Goal: Find specific page/section: Find specific page/section

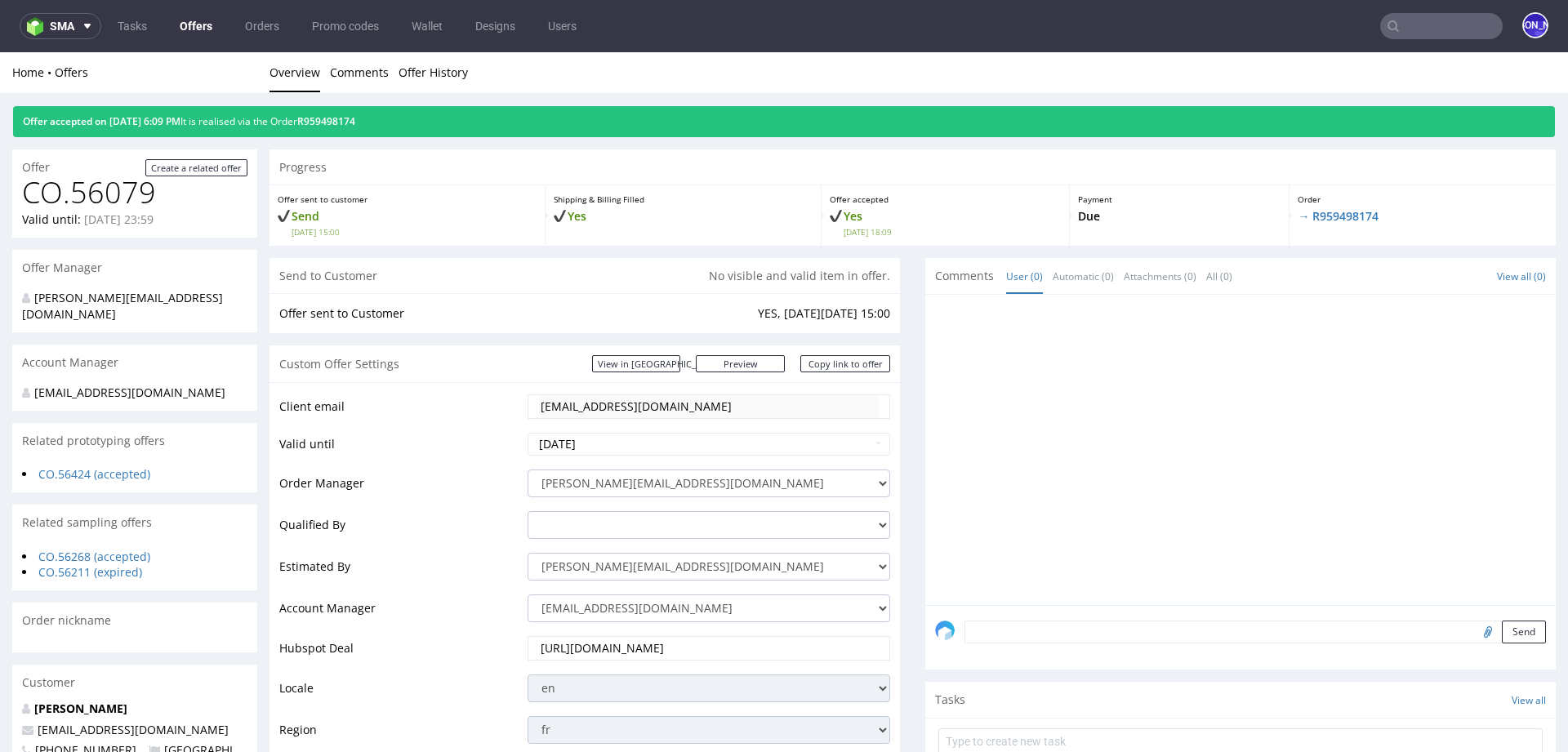
scroll to position [240, 0]
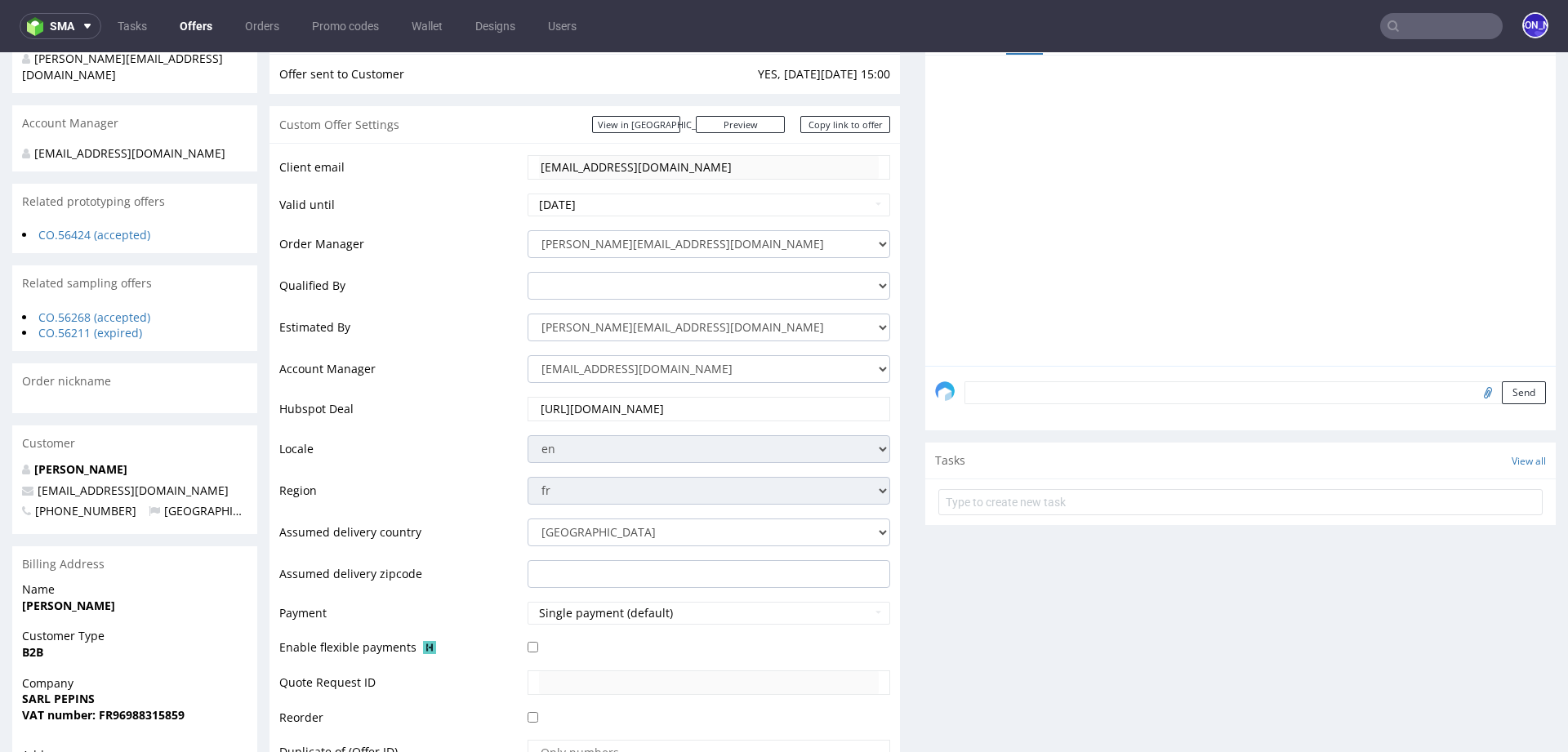
click at [1413, 28] on input "text" at bounding box center [1442, 26] width 123 height 26
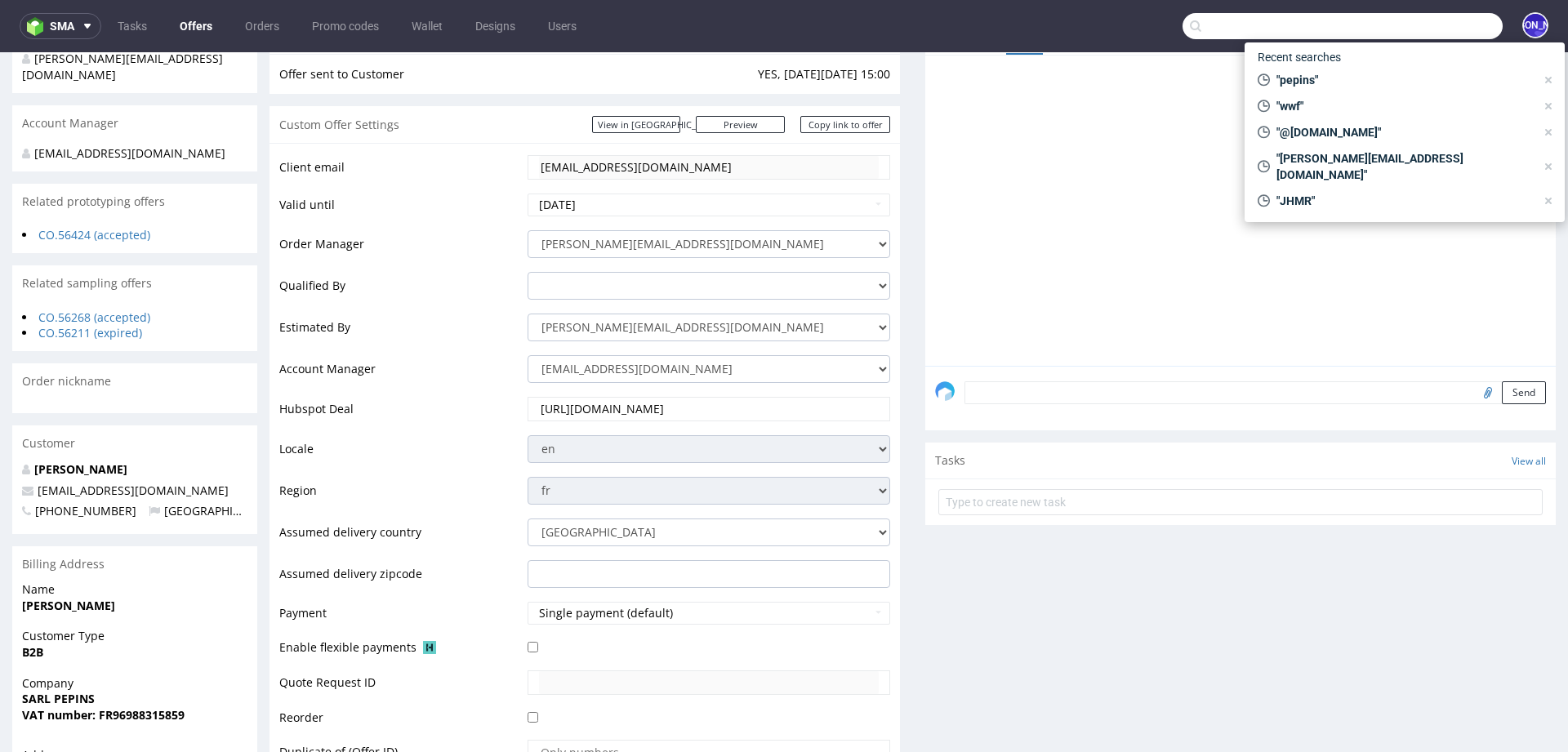
paste input "Hey Józefina, Amazing, I've accepted the design on Packhelp now. Thanks for all…"
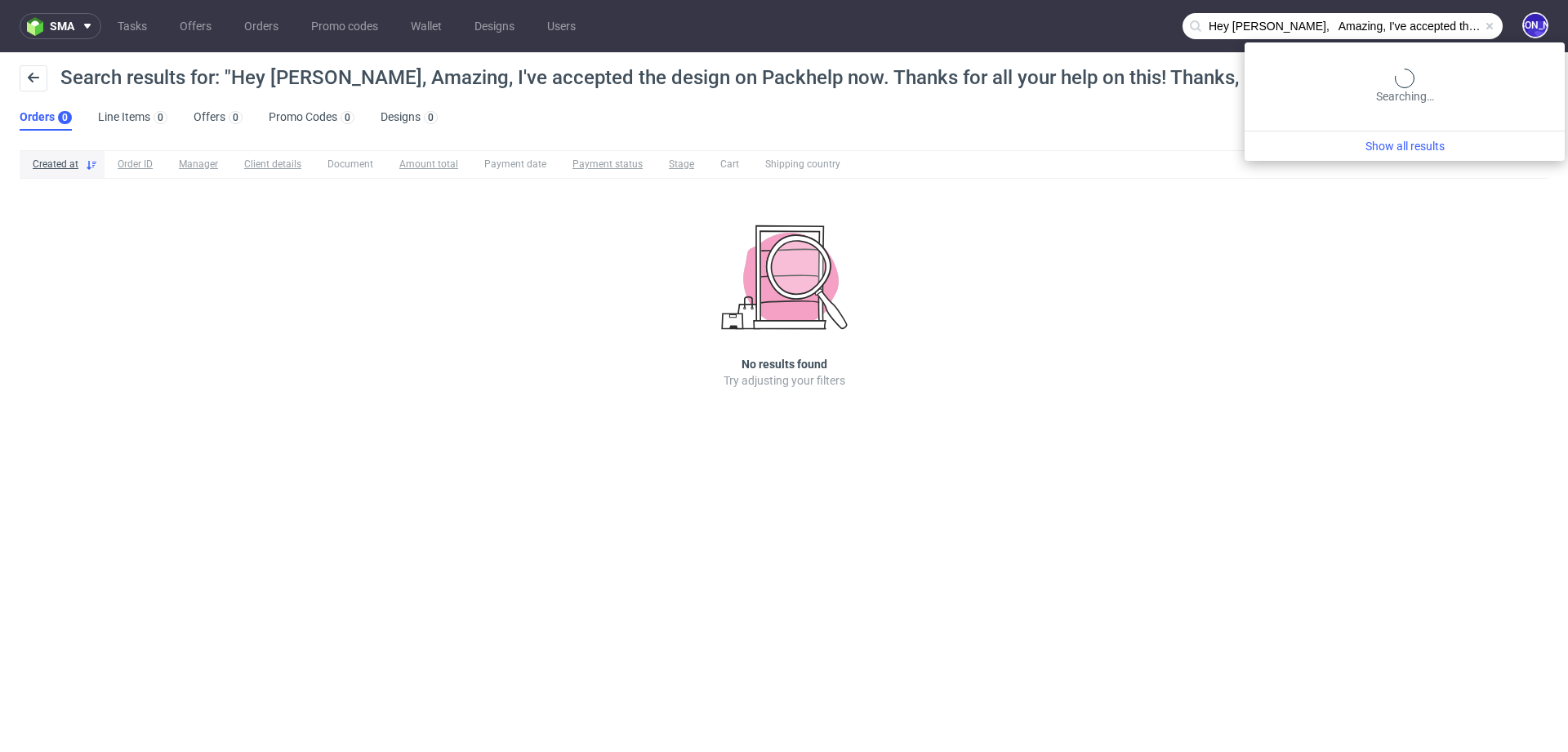
click at [1427, 29] on input "Hey Józefina, Amazing, I've accepted the design on Packhelp now. Thanks for all…" at bounding box center [1343, 26] width 320 height 26
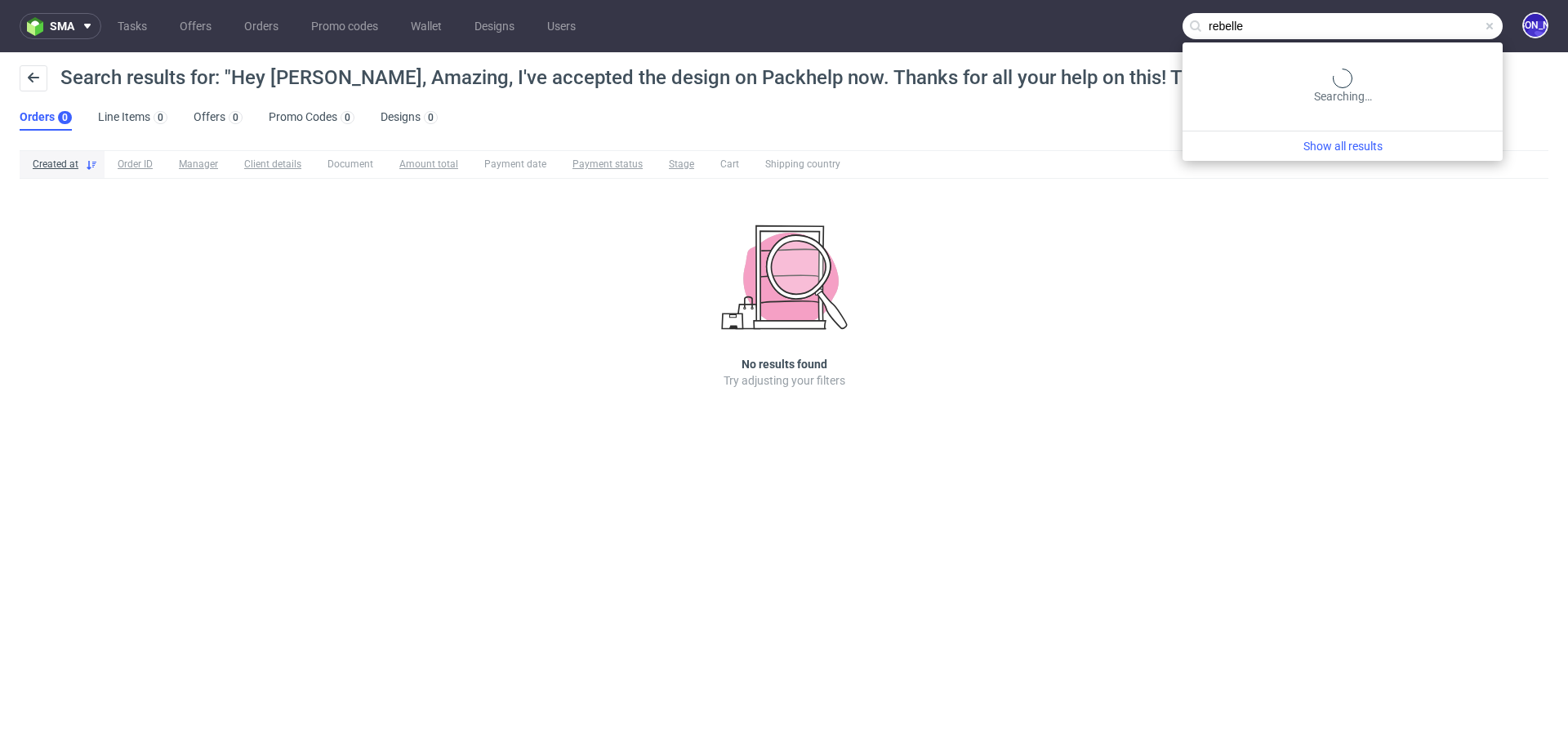
type input "rebelle"
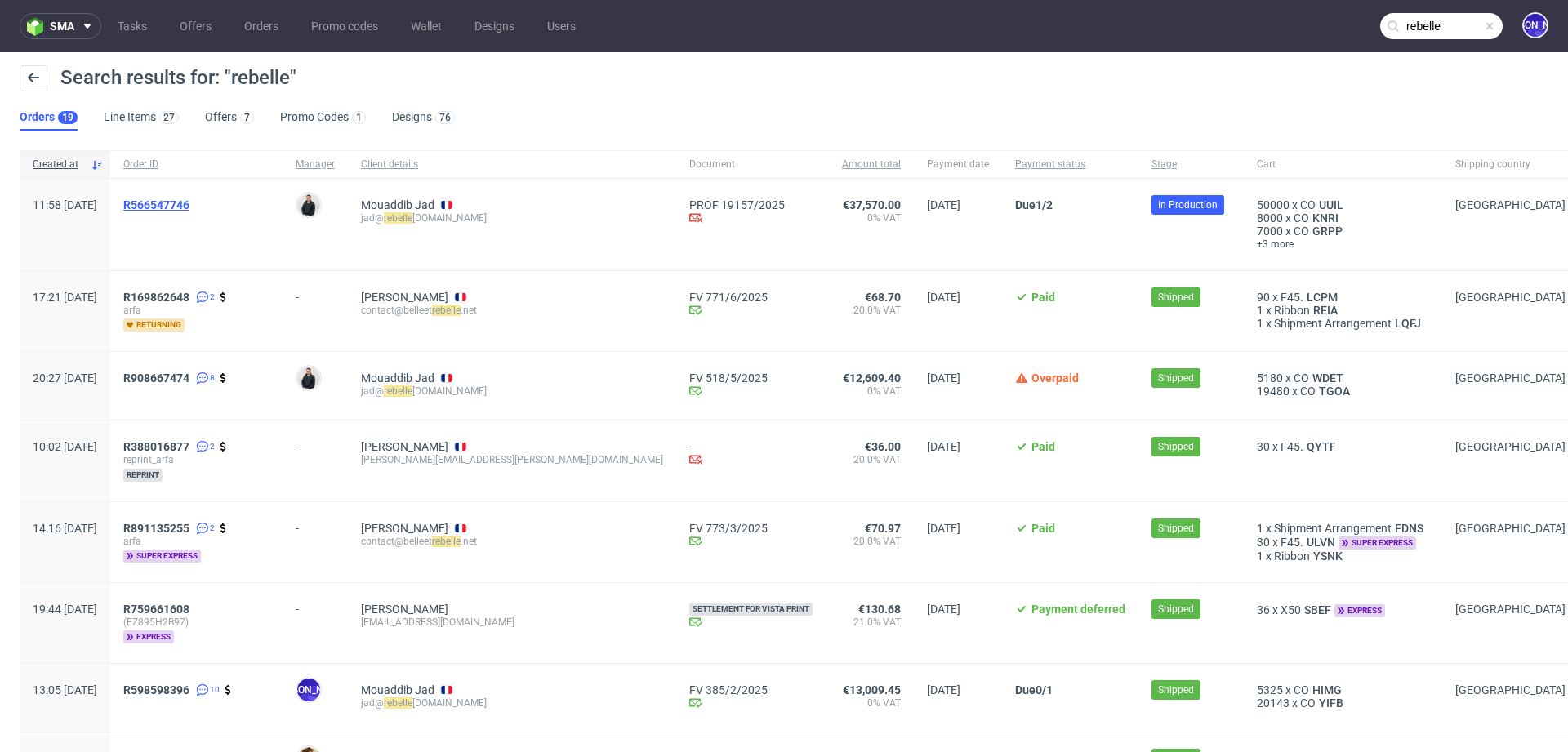
click at [189, 208] on span "R566547746" at bounding box center [156, 205] width 67 height 13
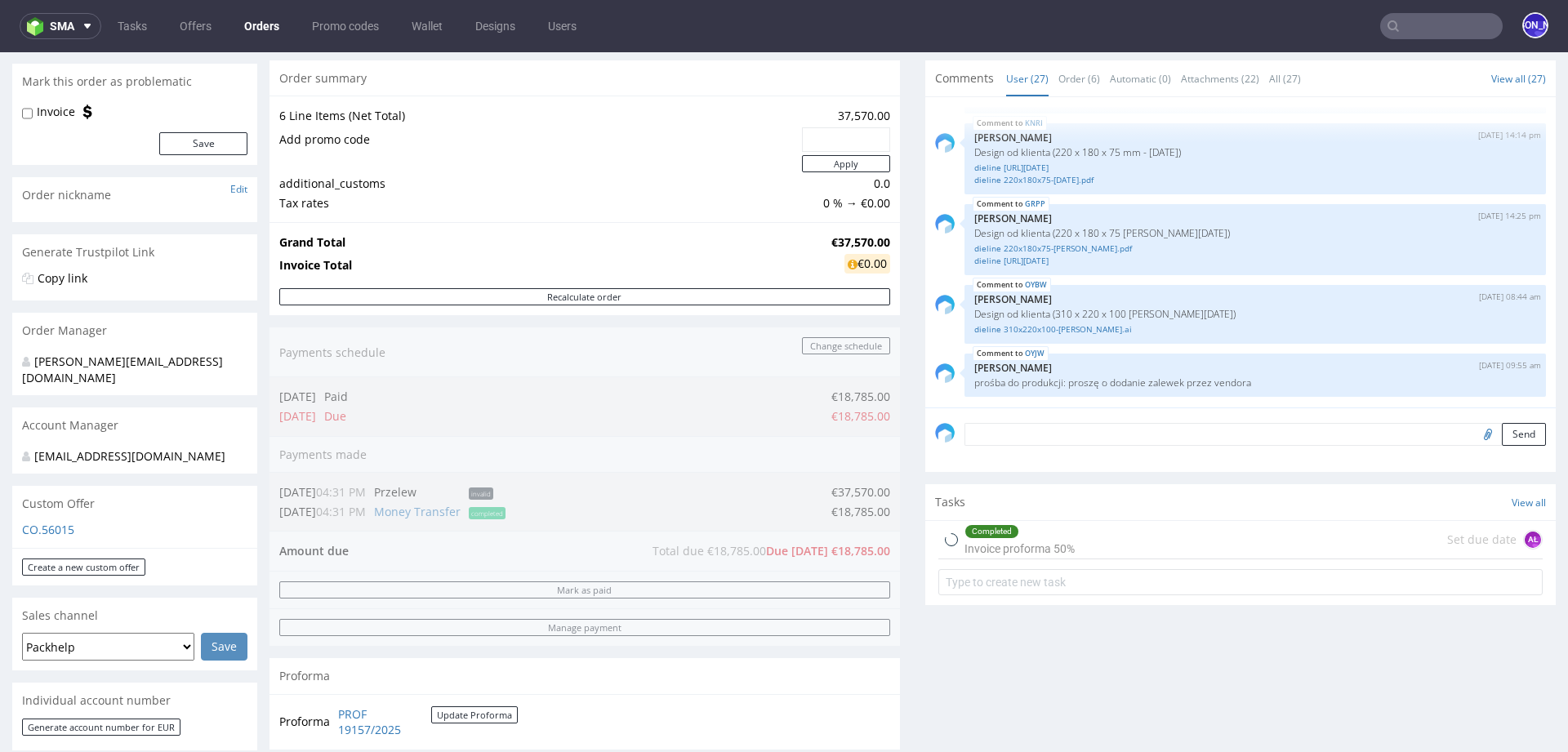
scroll to position [149, 0]
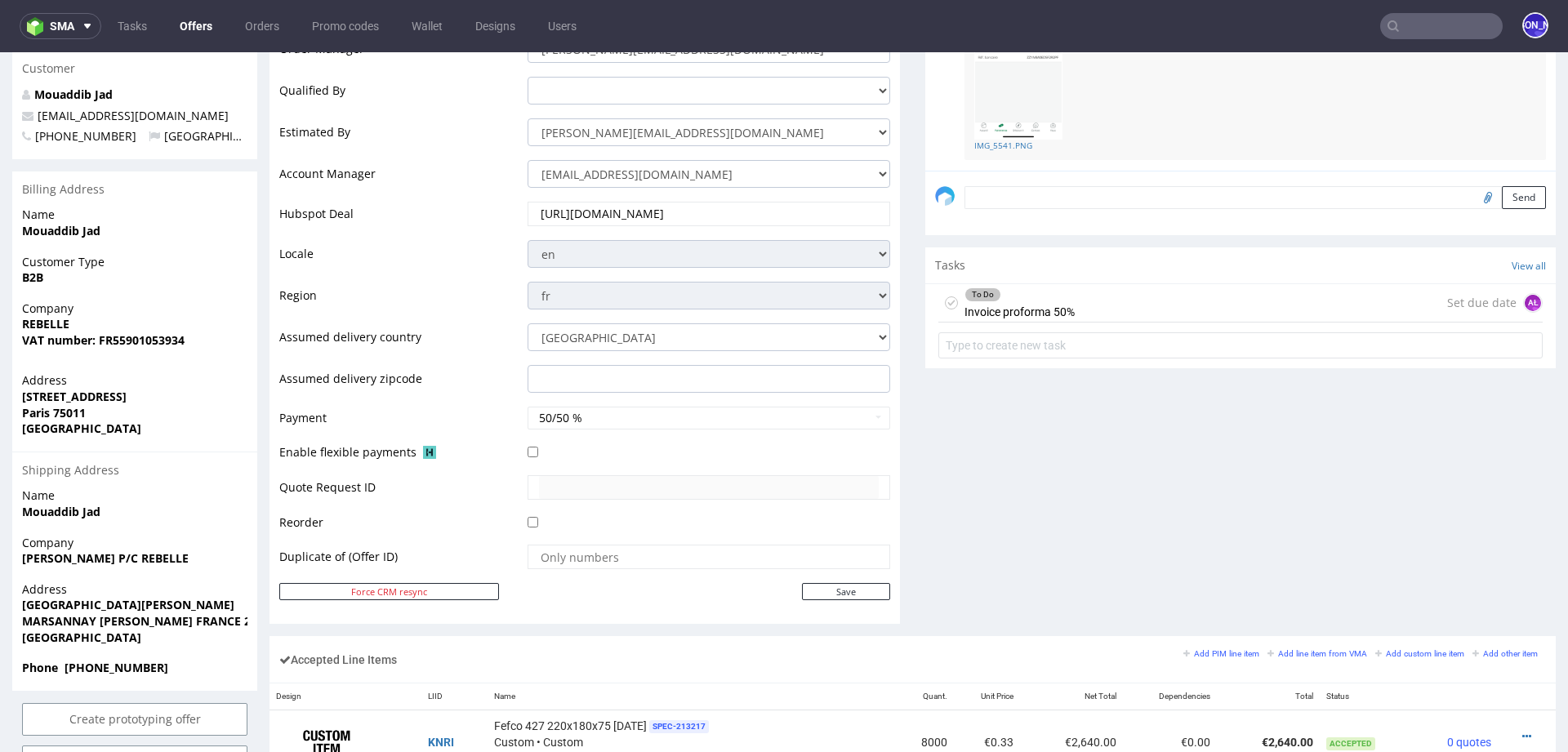
scroll to position [441, 0]
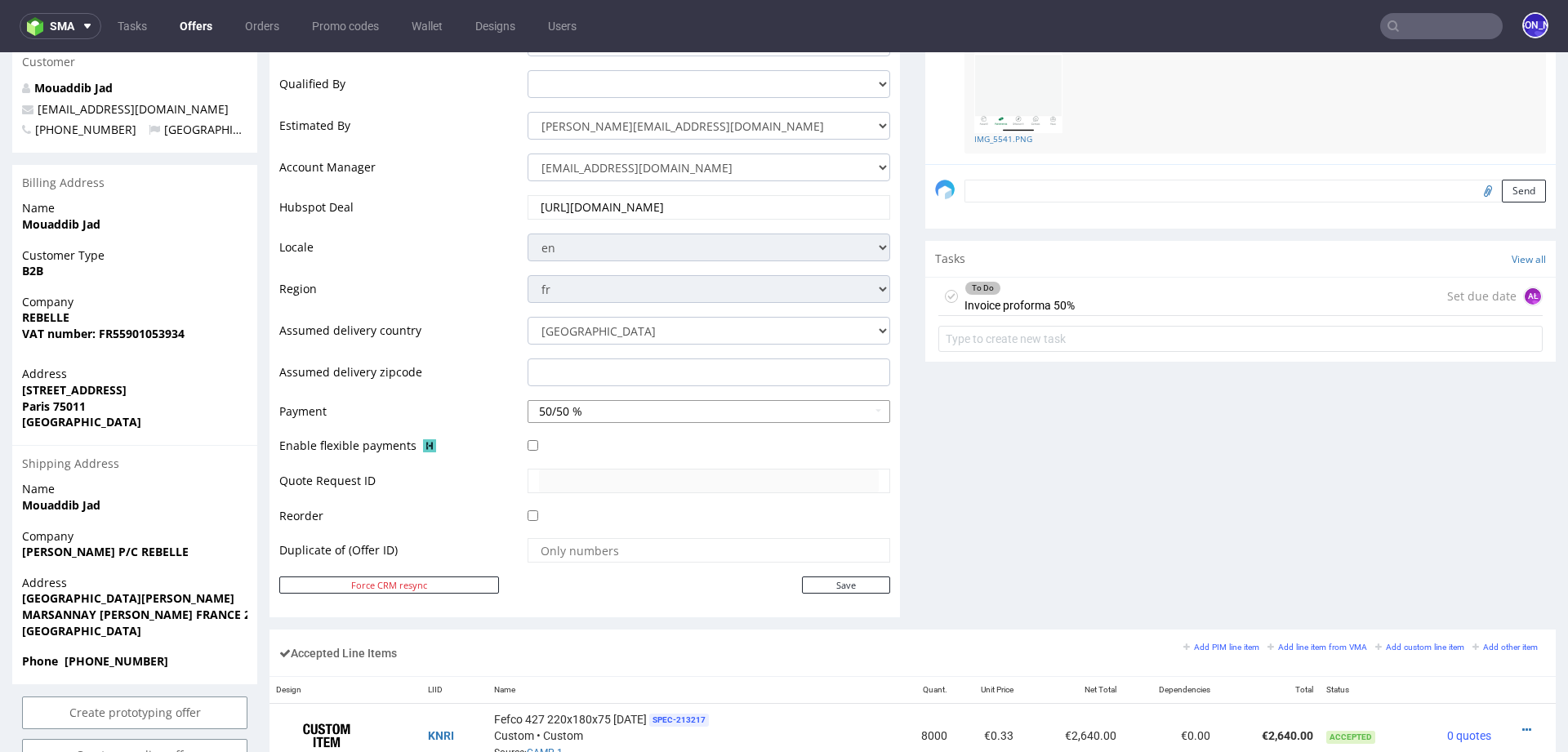
click at [662, 416] on button "50/50 %" at bounding box center [708, 411] width 362 height 22
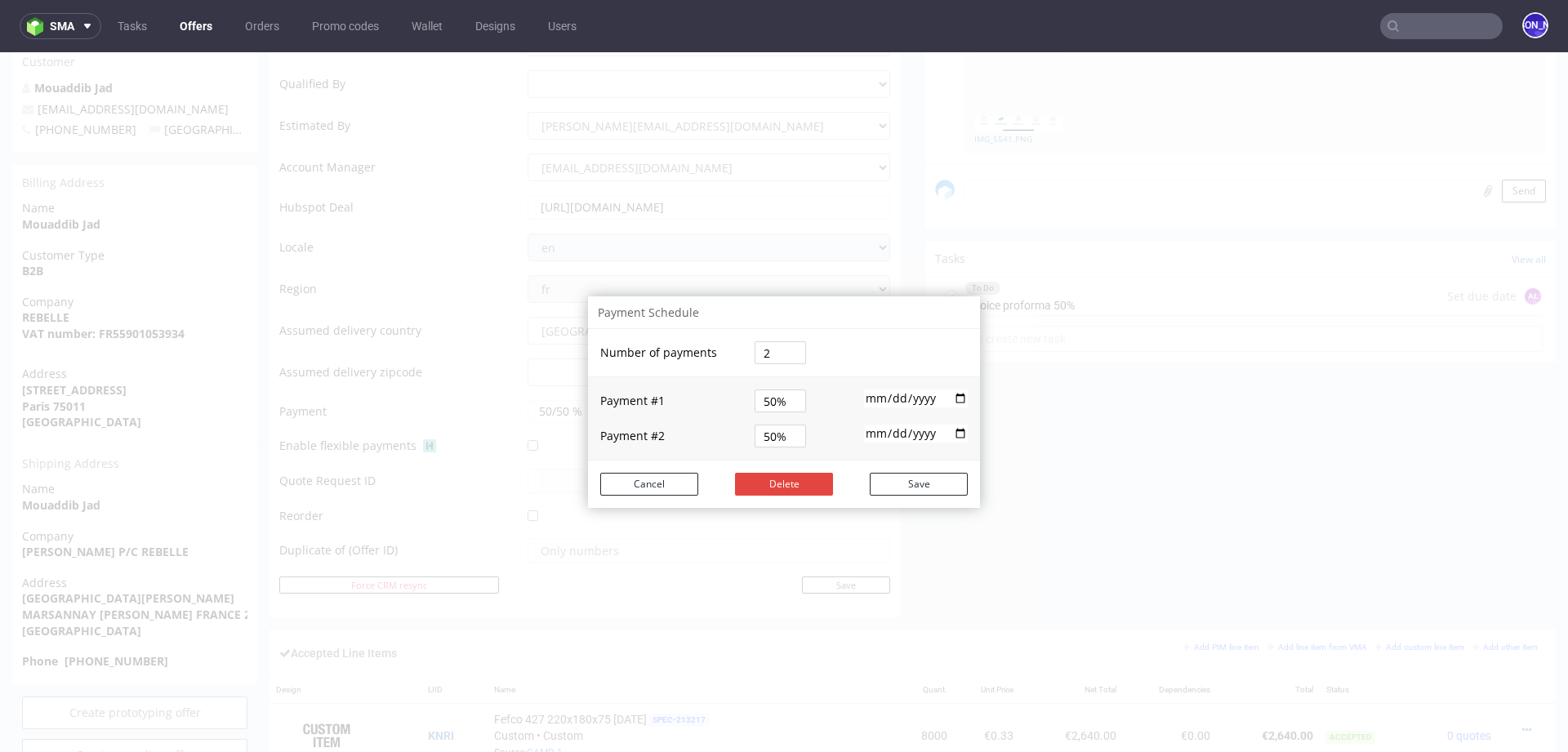
click at [973, 544] on div "Payment Schedule Number of payments 2 Payment # 1 50% 2025-07-07 Payment # 2 50…" at bounding box center [784, 402] width 1568 height 700
click at [617, 479] on button "Cancel" at bounding box center [649, 484] width 98 height 22
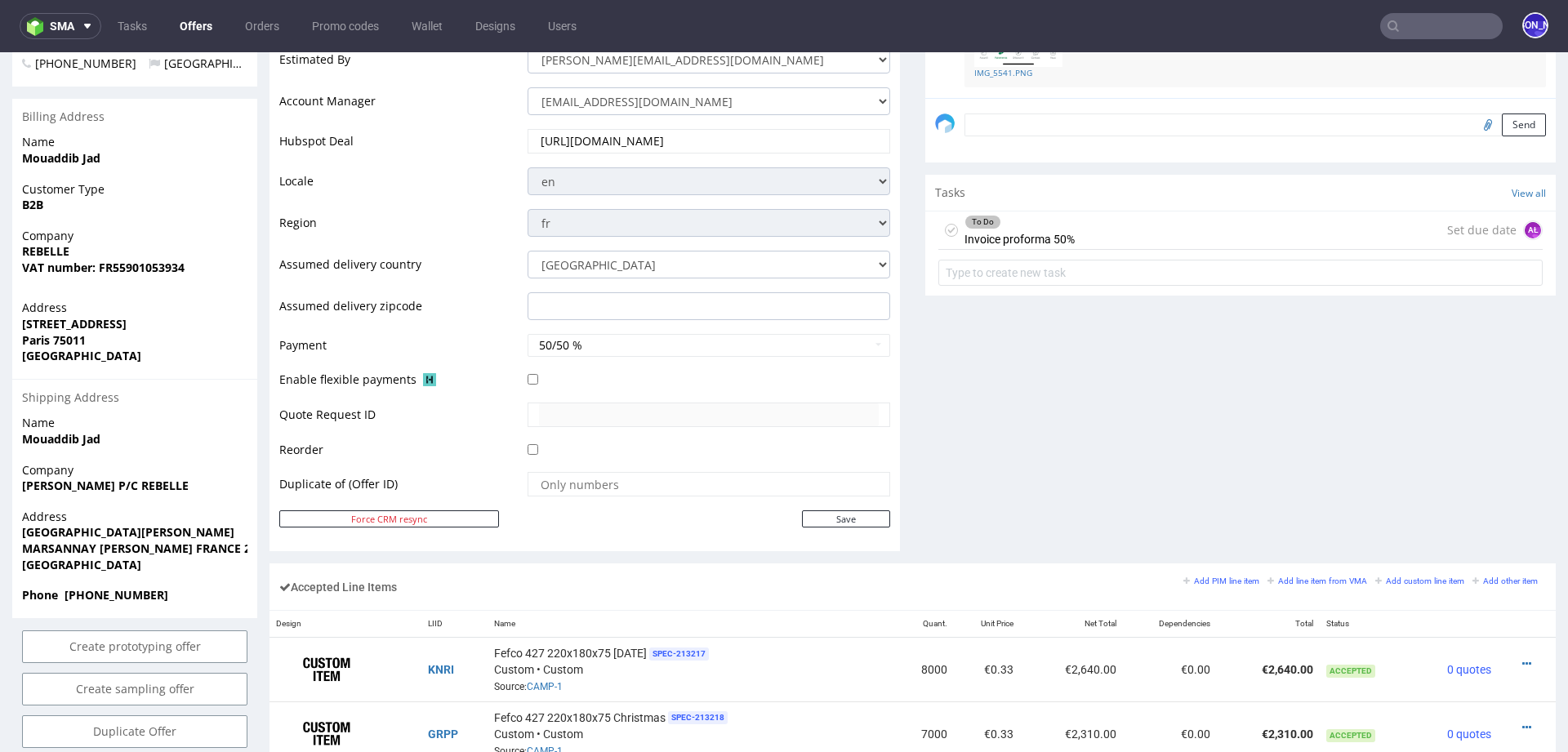
scroll to position [0, 0]
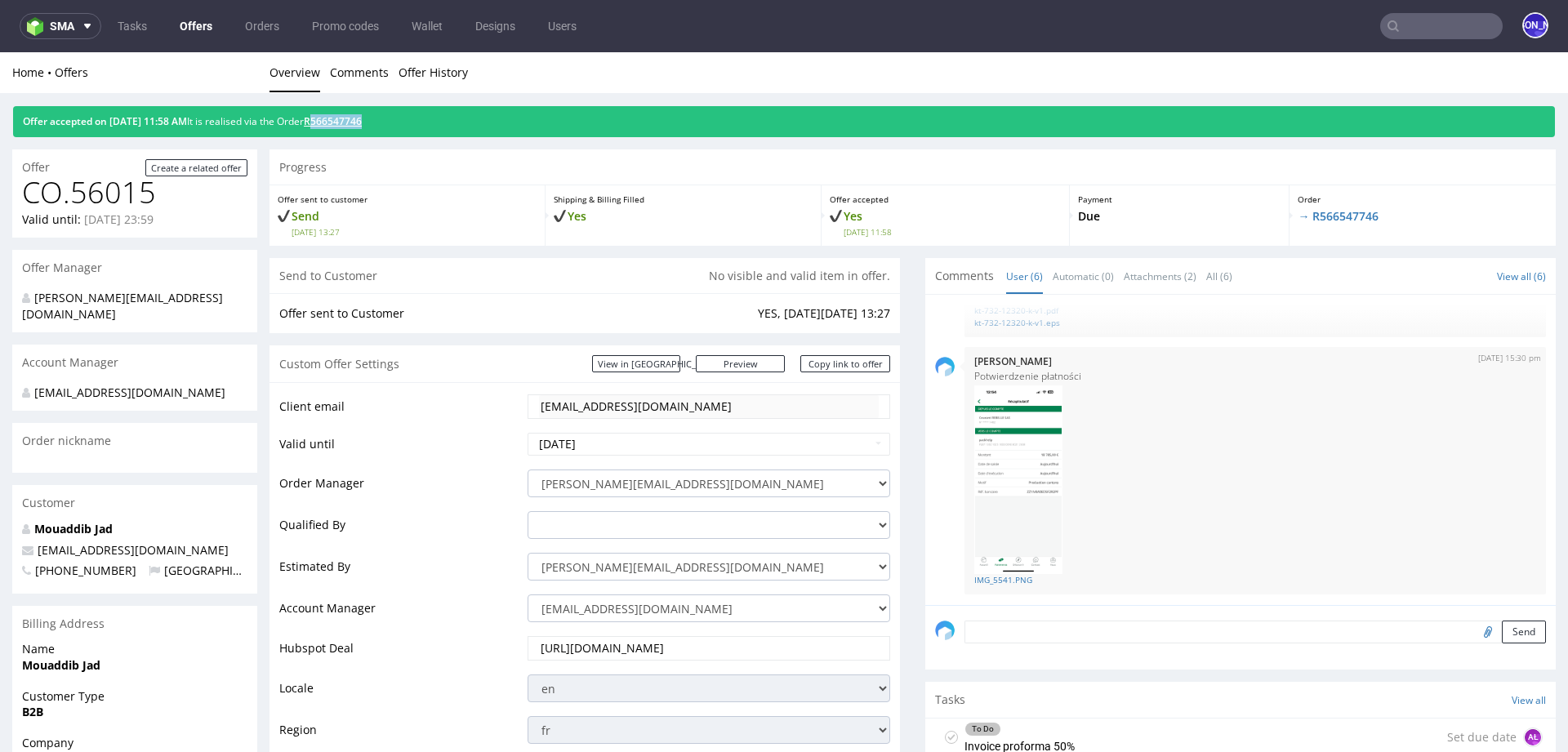
drag, startPoint x: 419, startPoint y: 125, endPoint x: 351, endPoint y: 125, distance: 68.0
click at [345, 125] on div "Offer accepted on 03.07.2025 11:58 AM It is realised via the Order R566547746" at bounding box center [784, 121] width 1543 height 31
drag, startPoint x: 175, startPoint y: 197, endPoint x: 68, endPoint y: 195, distance: 107.0
click at [68, 195] on h1 "CO.56015" at bounding box center [135, 192] width 226 height 33
copy h1 "56015"
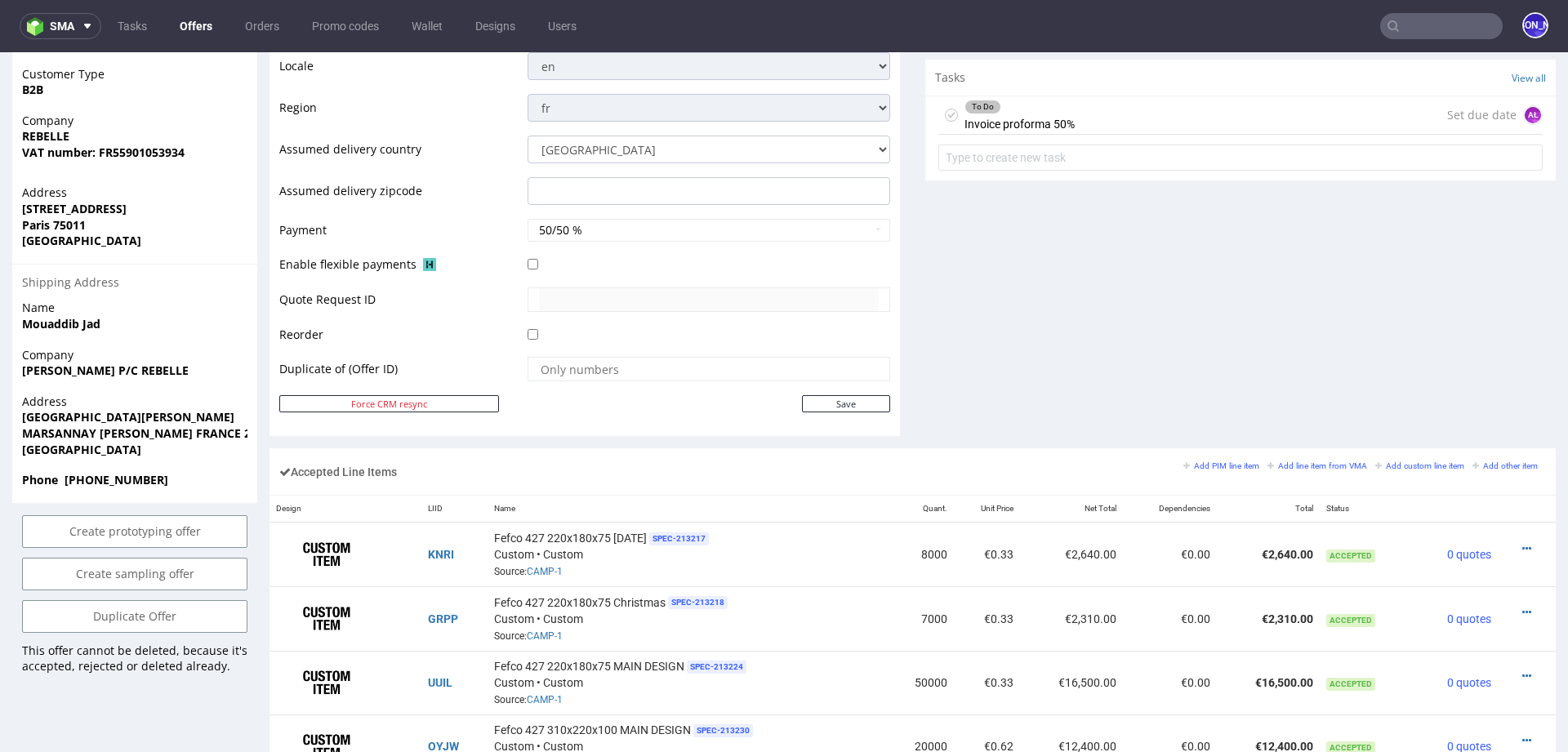
scroll to position [709, 0]
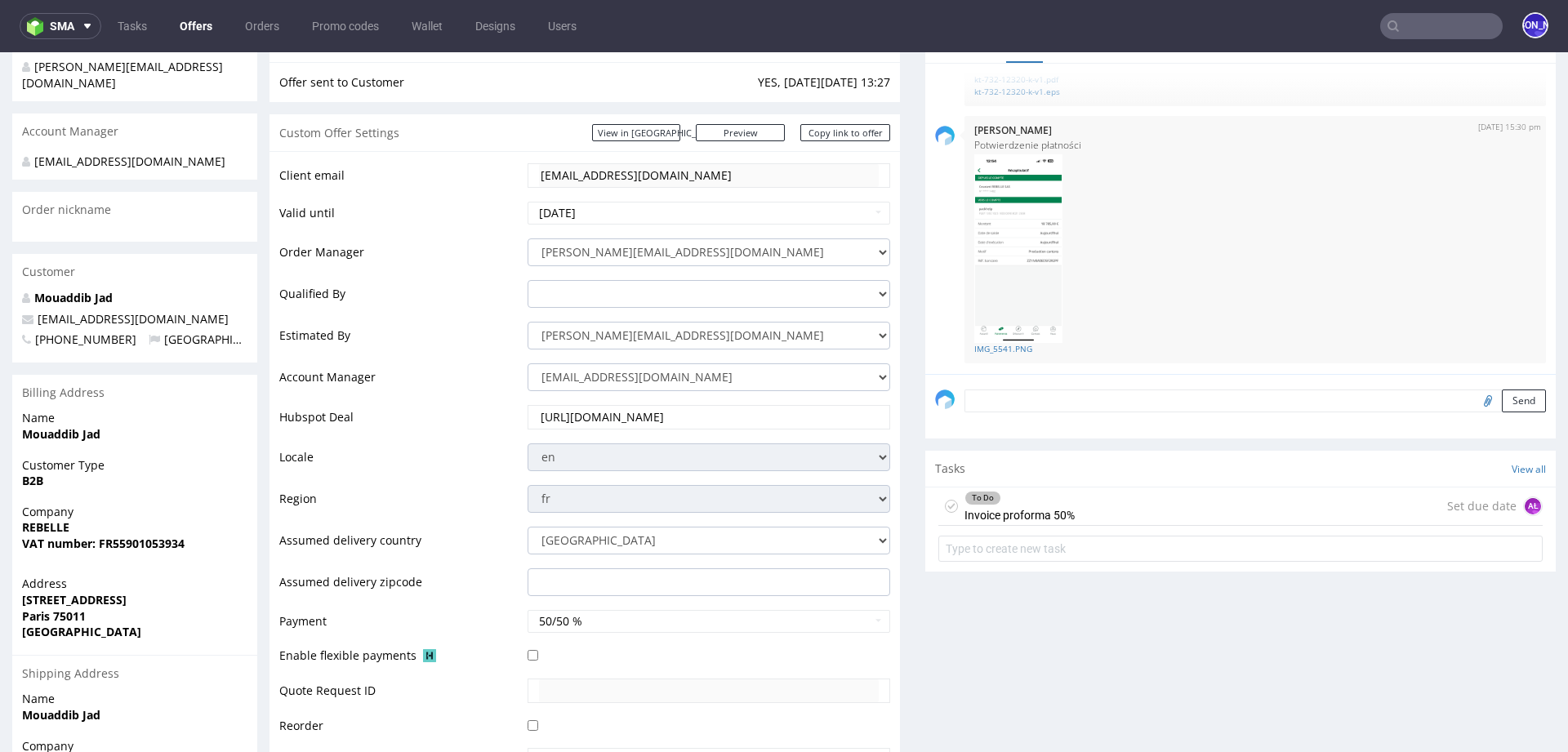
scroll to position [305, 0]
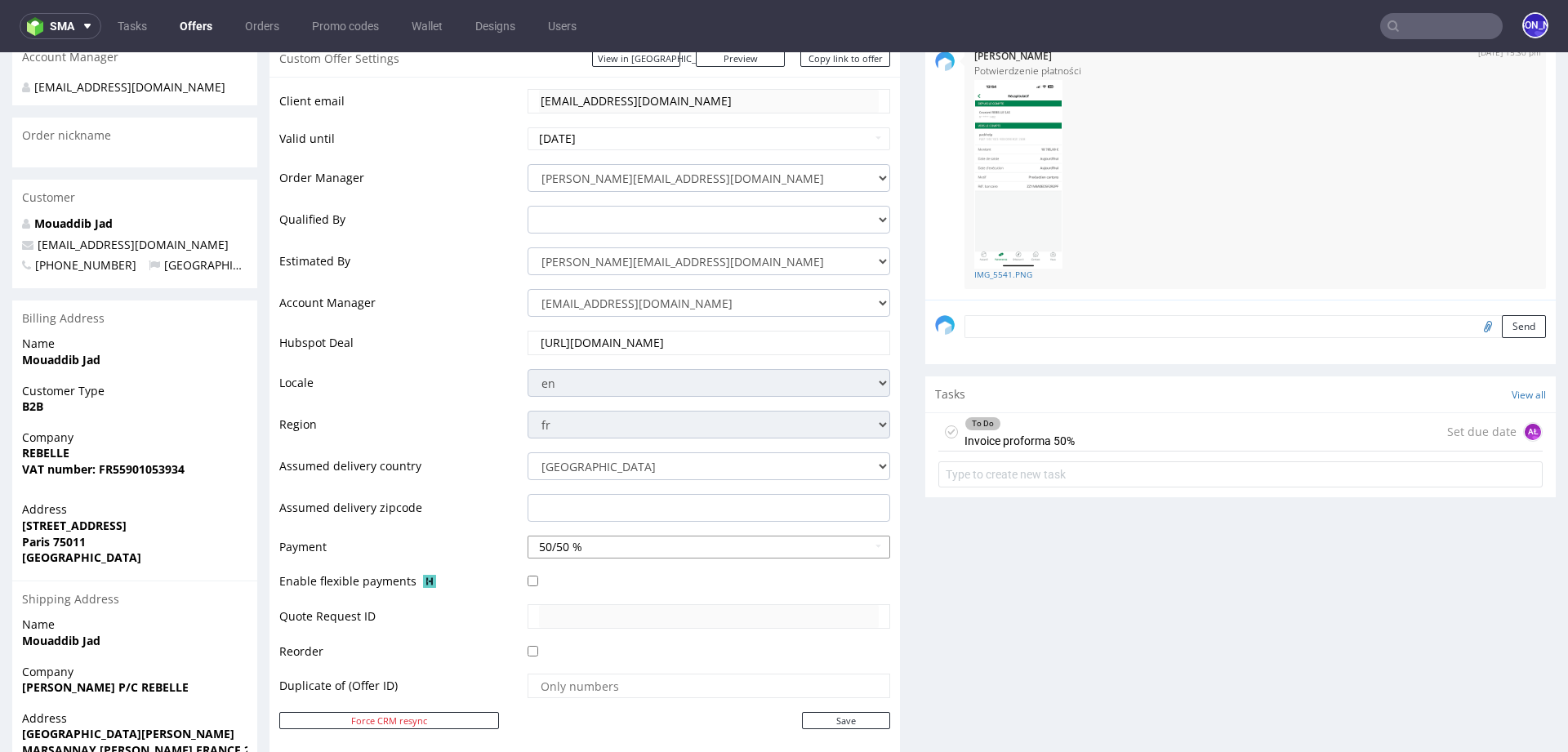
click at [629, 549] on button "50/50 %" at bounding box center [708, 547] width 362 height 22
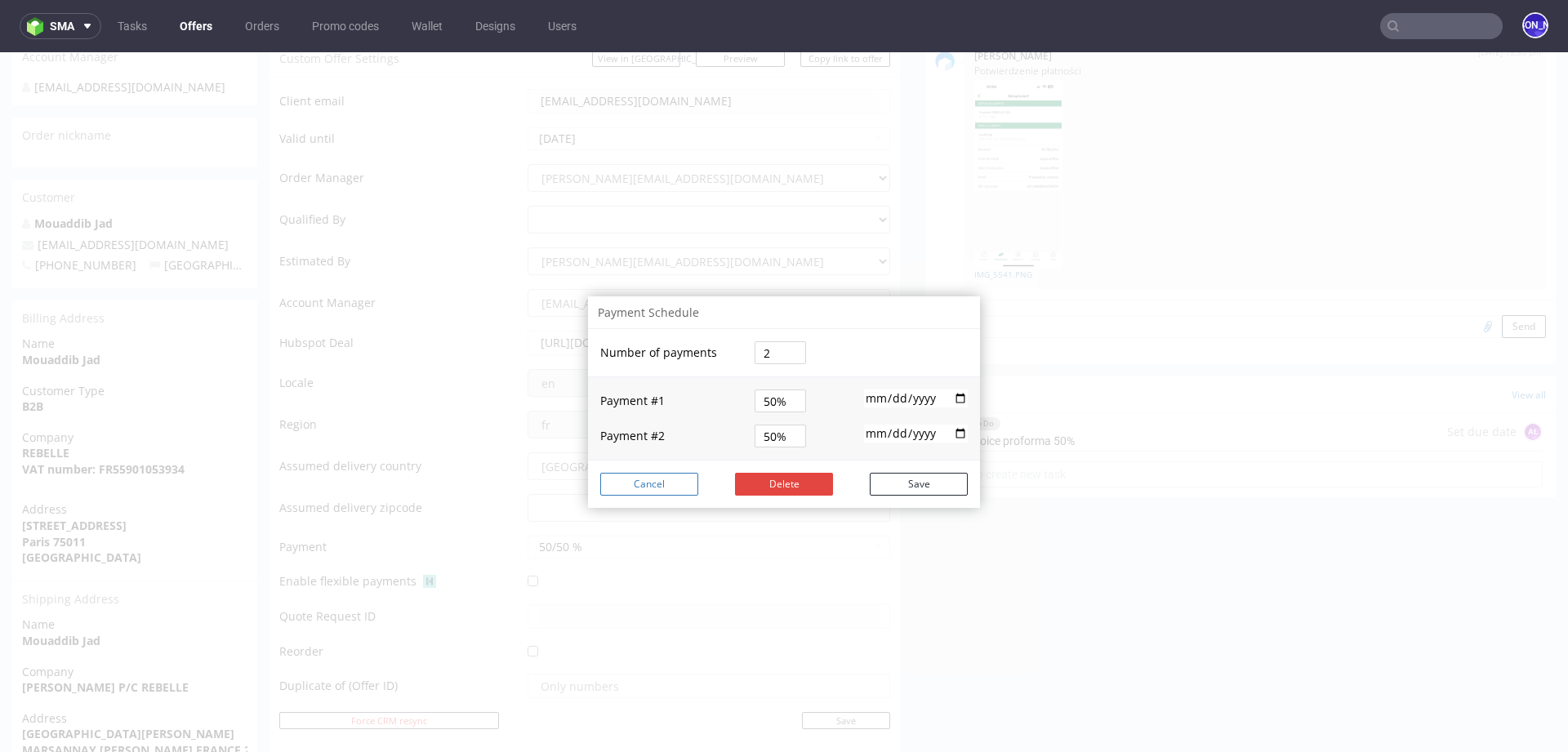
click at [647, 482] on button "Cancel" at bounding box center [649, 484] width 98 height 22
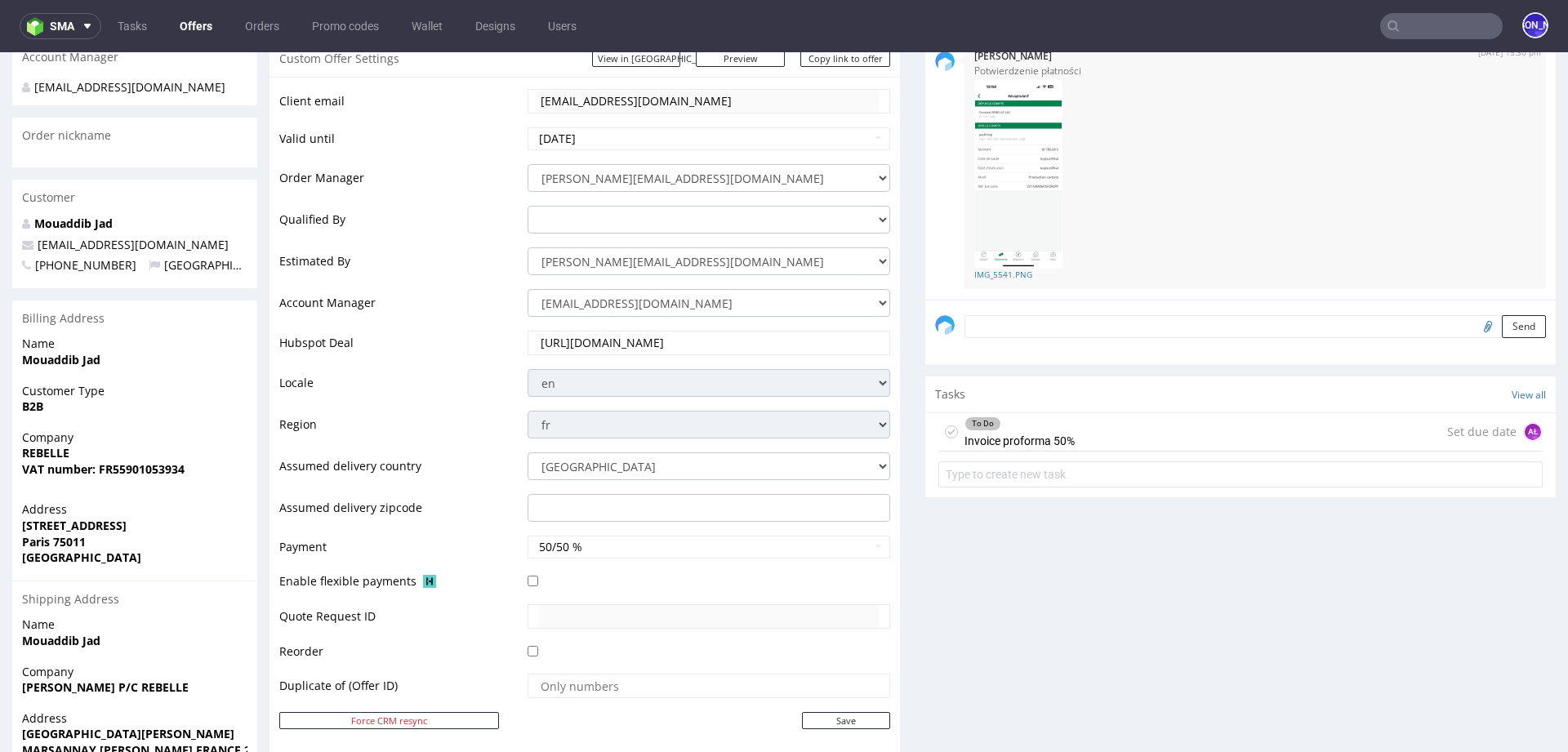
click at [1424, 24] on input "text" at bounding box center [1442, 26] width 123 height 26
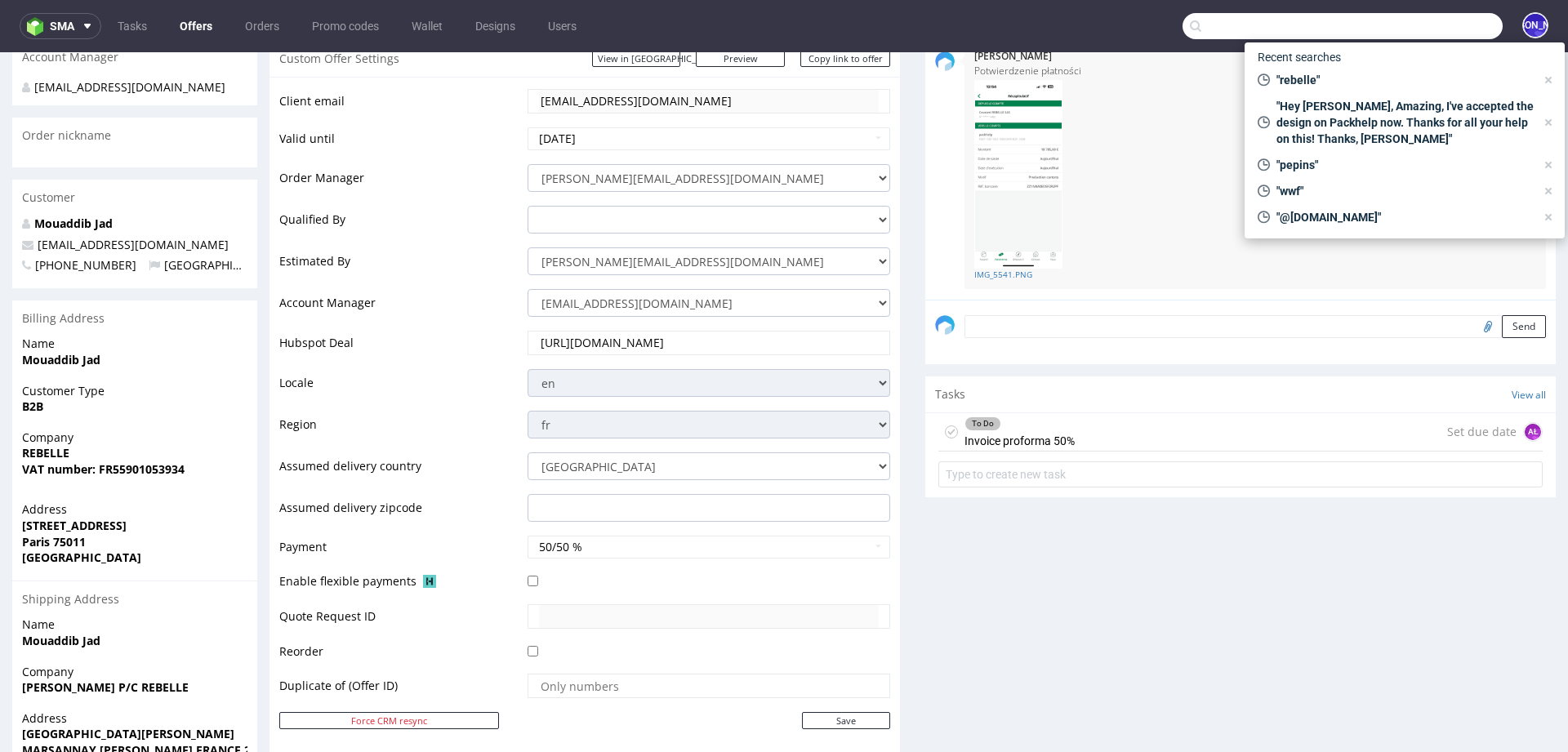
paste input "@rebellesnacks.com"
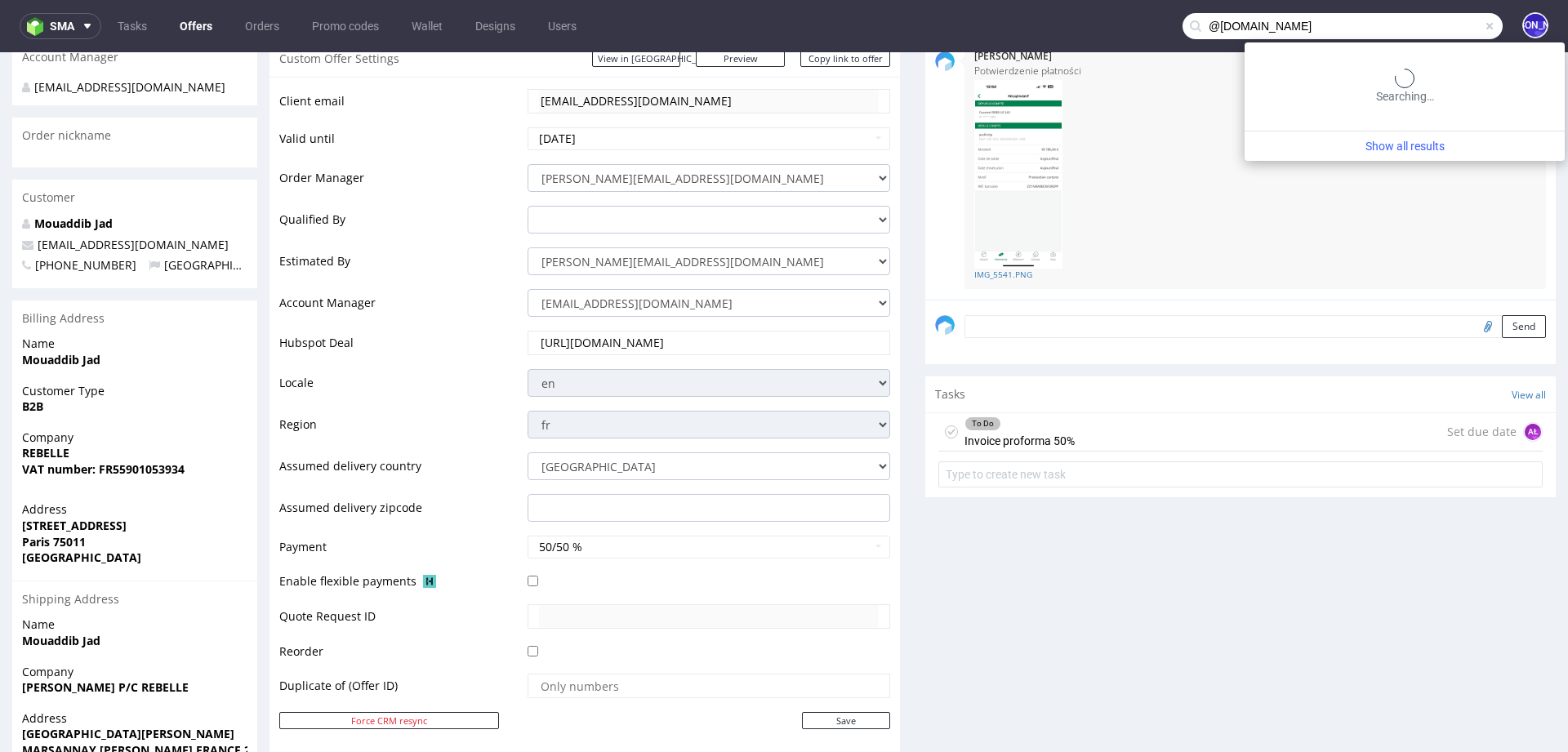
type input "@rebellesnacks.com"
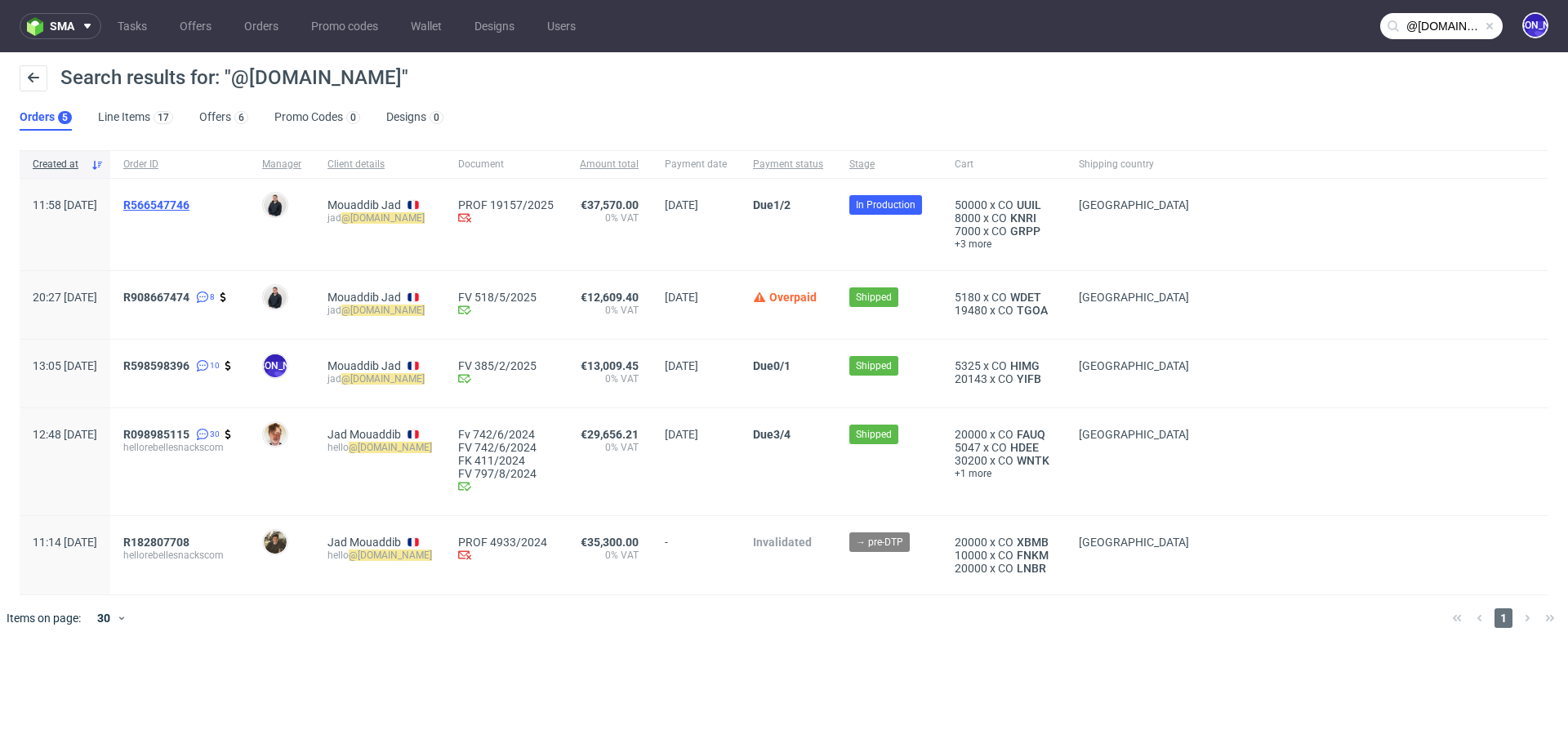
click at [189, 199] on span "R566547746" at bounding box center [156, 205] width 67 height 13
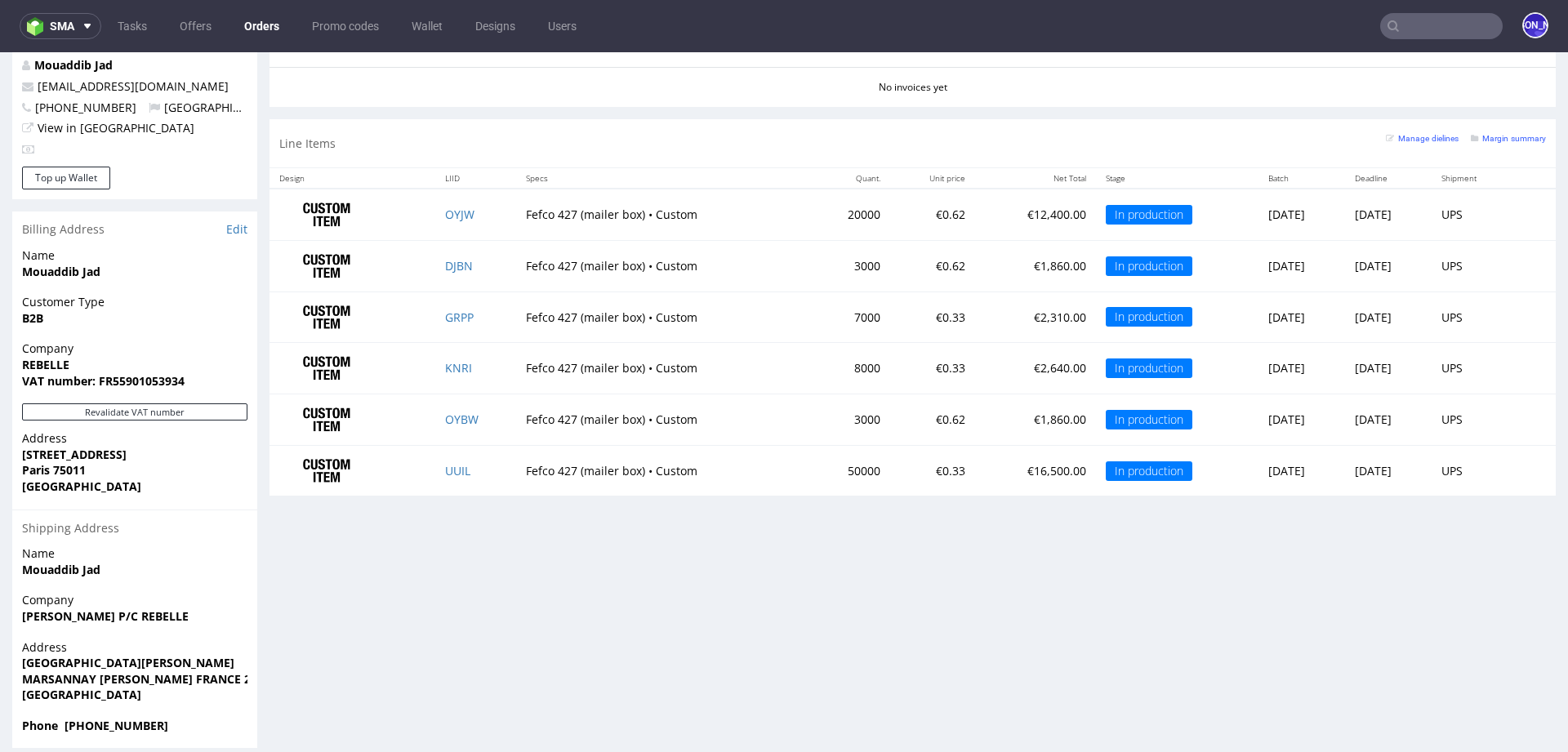
scroll to position [4, 0]
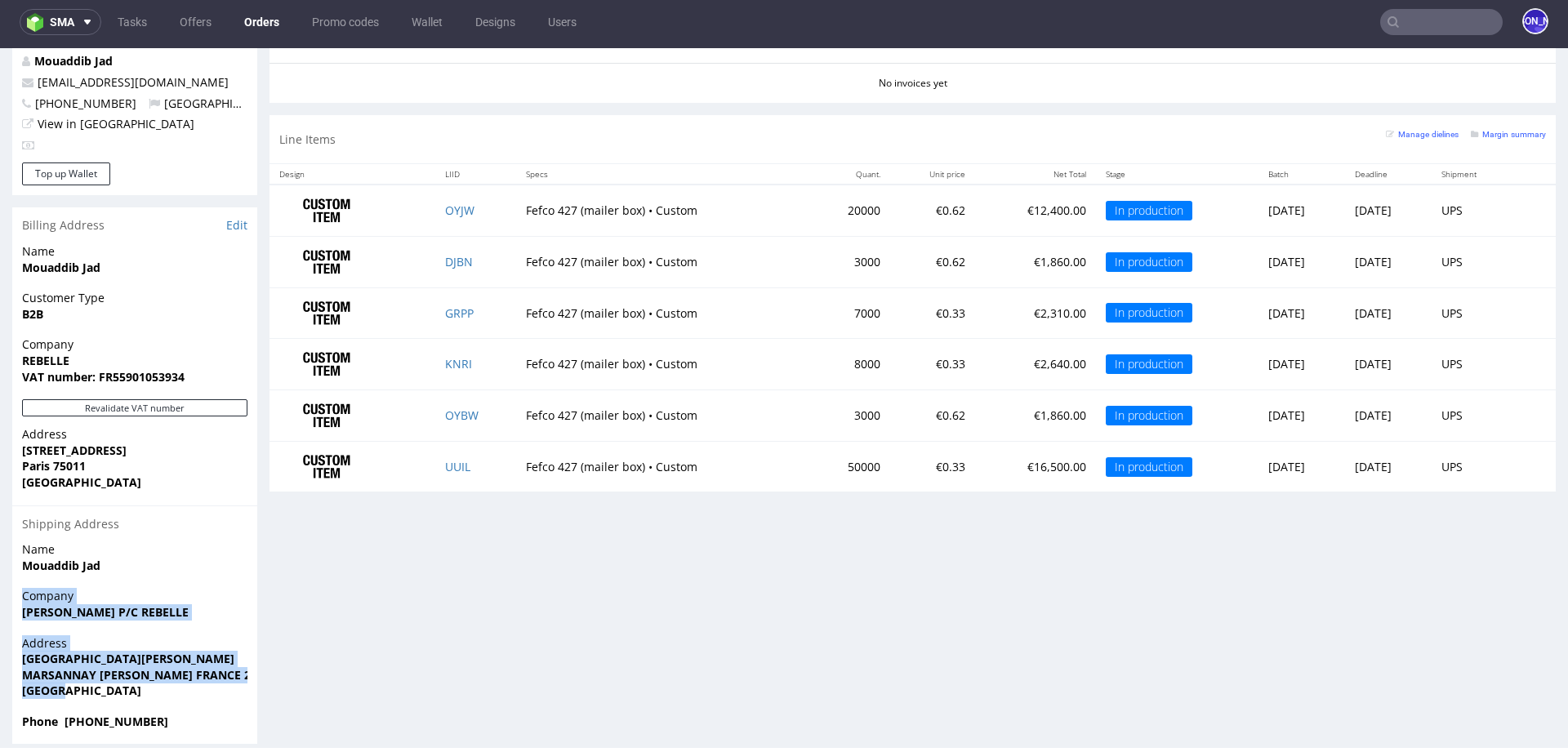
drag, startPoint x: 83, startPoint y: 675, endPoint x: 16, endPoint y: 574, distance: 121.2
click at [16, 574] on section "Billing Address Edit Name Mouaddib Jad Customer Type B2B Company REBELLE VAT nu…" at bounding box center [135, 476] width 245 height 537
copy section "Company REGIS MARTELET P/C REBELLE Address RUE DES TERRES FRANCHES MARSANNAY LA…"
drag, startPoint x: 150, startPoint y: 707, endPoint x: 16, endPoint y: 574, distance: 188.8
click at [16, 574] on section "Billing Address Edit Name Mouaddib Jad Customer Type B2B Company REBELLE VAT nu…" at bounding box center [135, 476] width 245 height 537
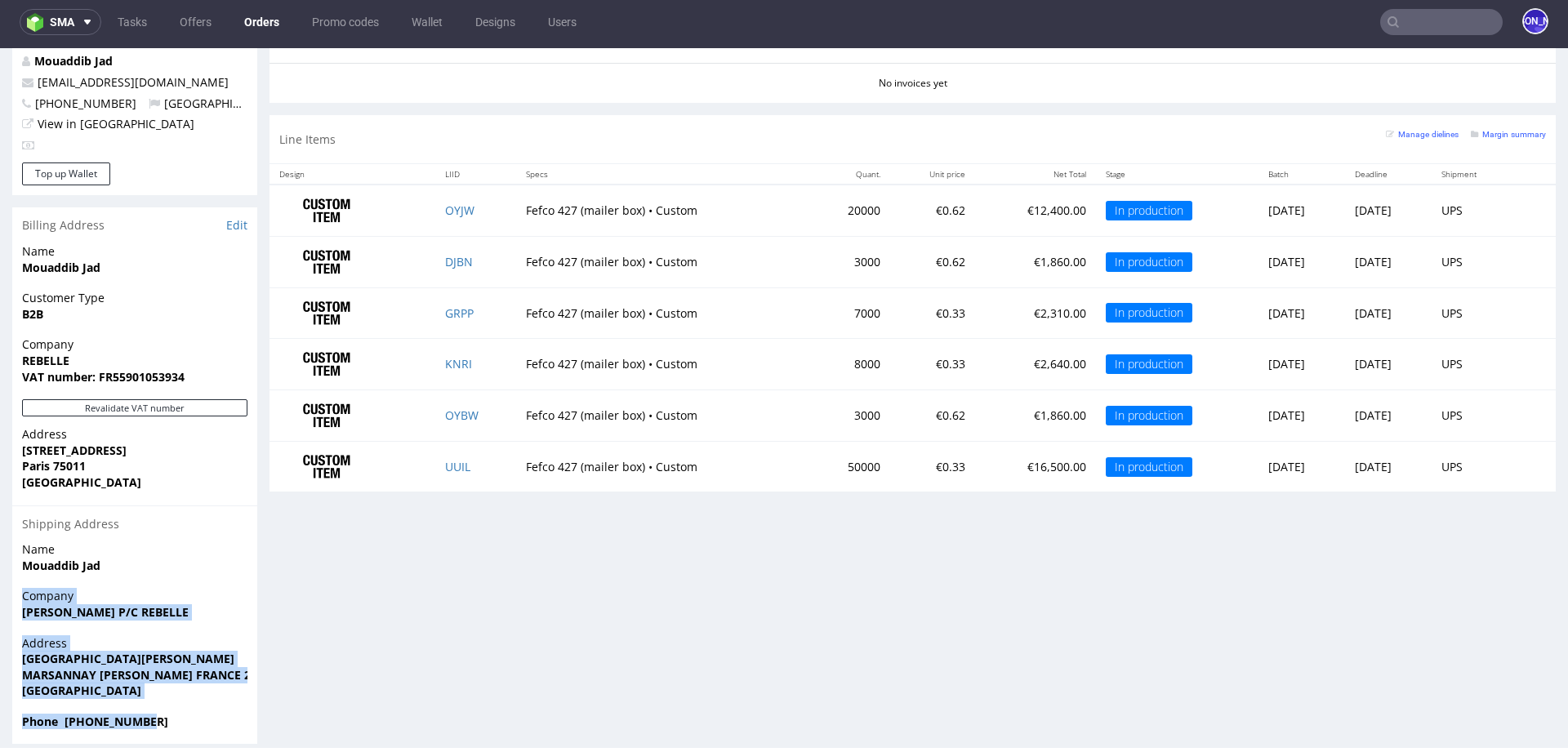
copy section "Company REGIS MARTELET P/C REBELLE Address RUE DES TERRES FRANCHES MARSANNAY LA…"
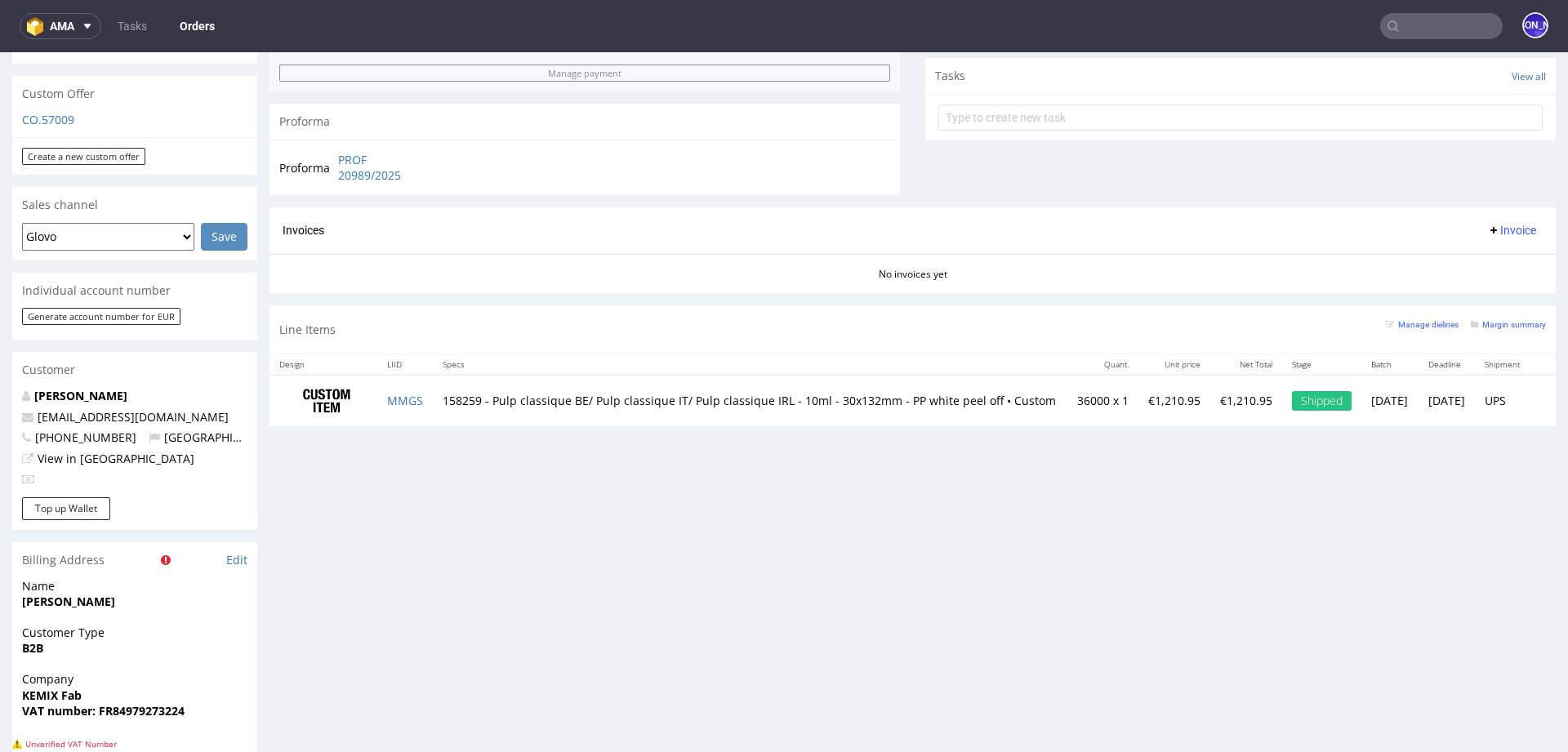
scroll to position [582, 0]
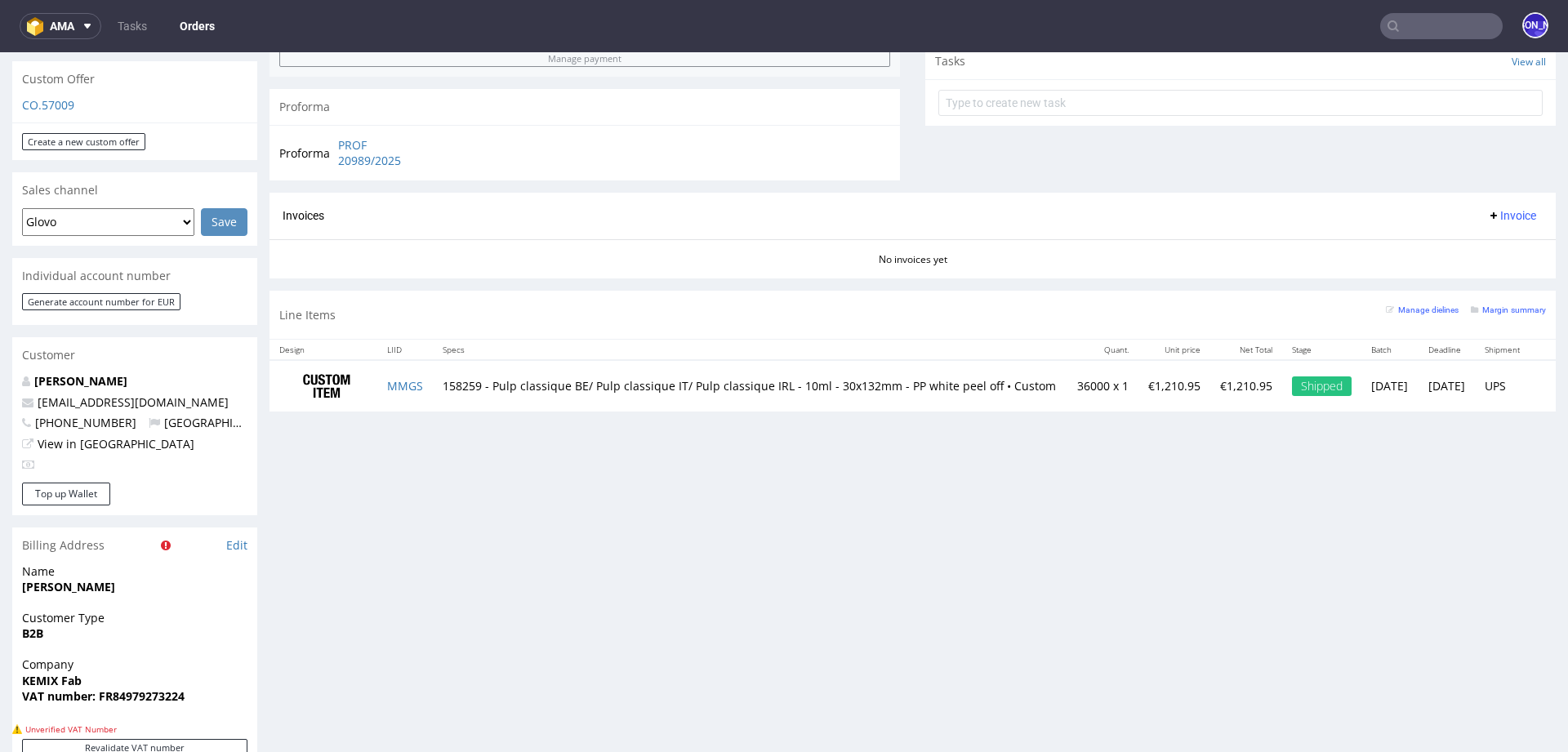
click at [466, 371] on td "158259 - Pulp classique BE/ Pulp classique IT/ Pulp classique IRL - 10ml - 30x1…" at bounding box center [749, 386] width 634 height 52
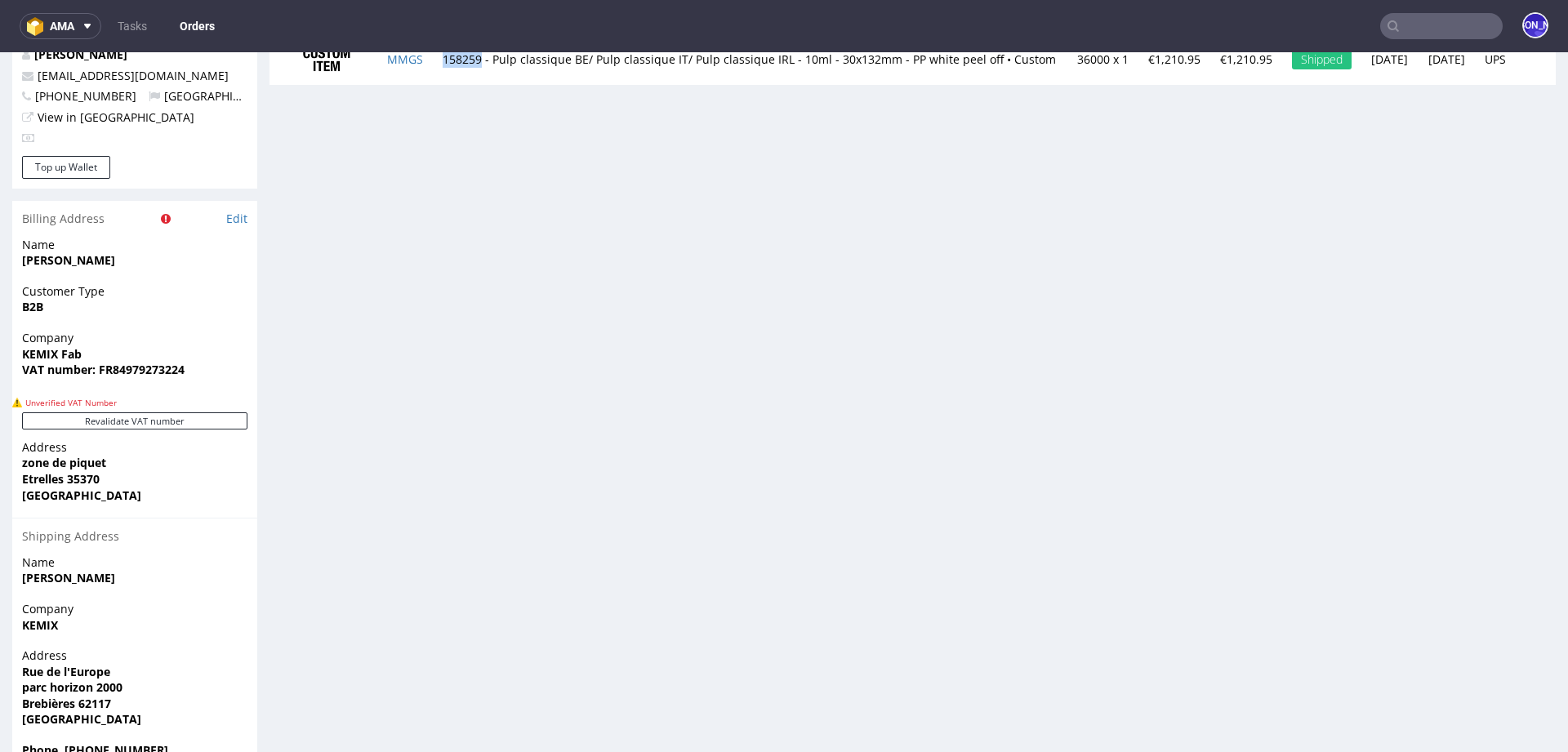
scroll to position [879, 0]
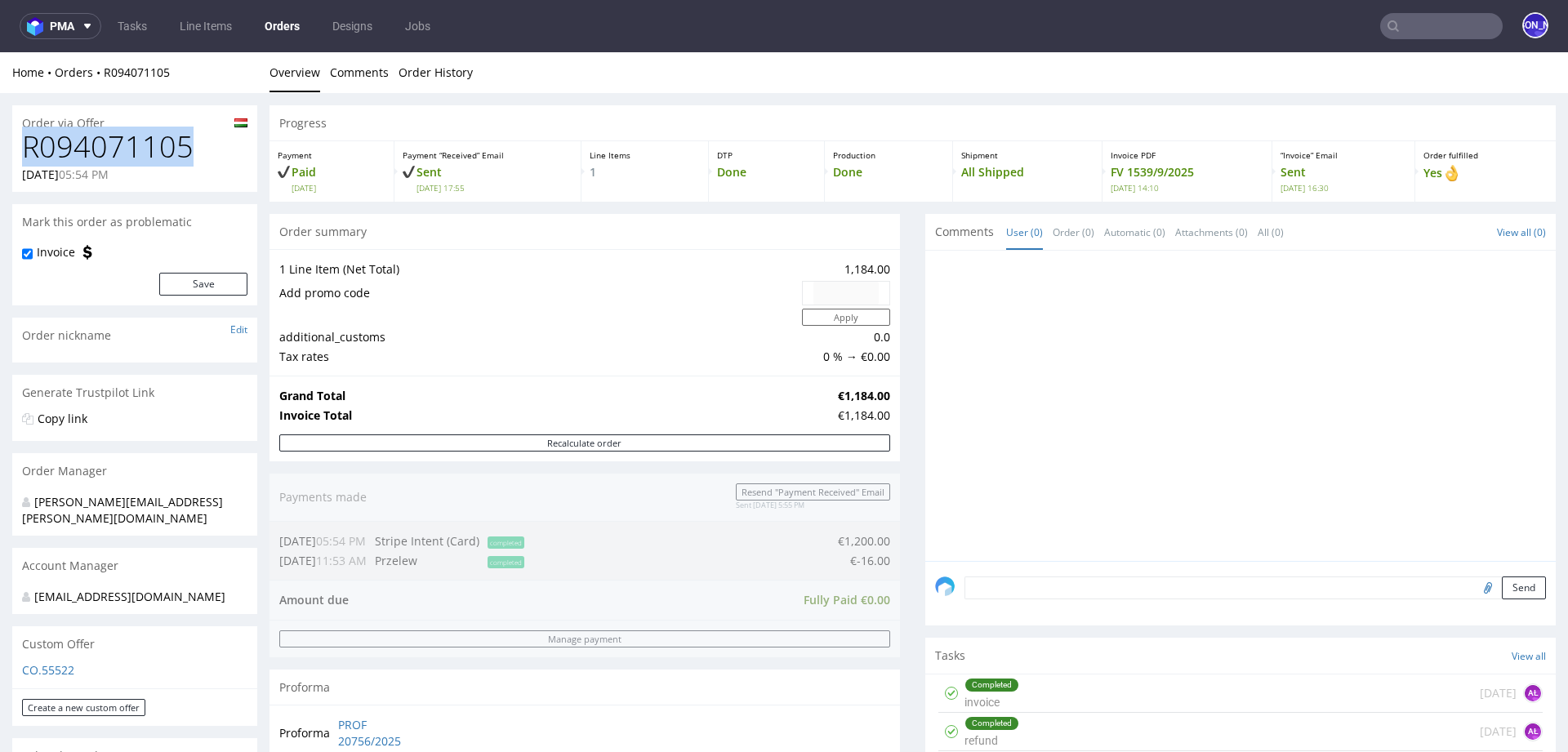
drag, startPoint x: 195, startPoint y: 150, endPoint x: 26, endPoint y: 149, distance: 169.0
click at [26, 149] on h1 "R094071105" at bounding box center [135, 147] width 226 height 33
copy h1 "R094071105"
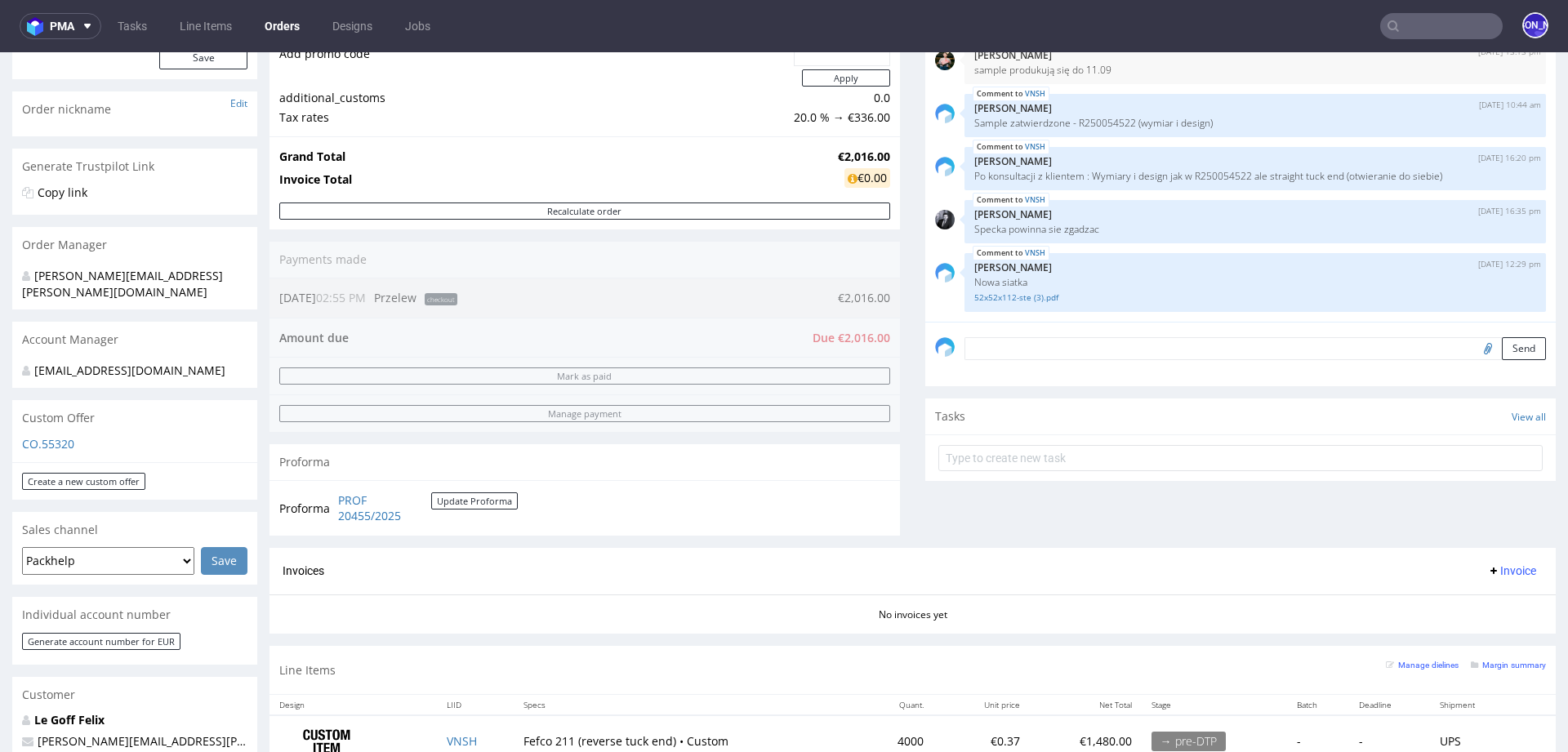
scroll to position [220, 0]
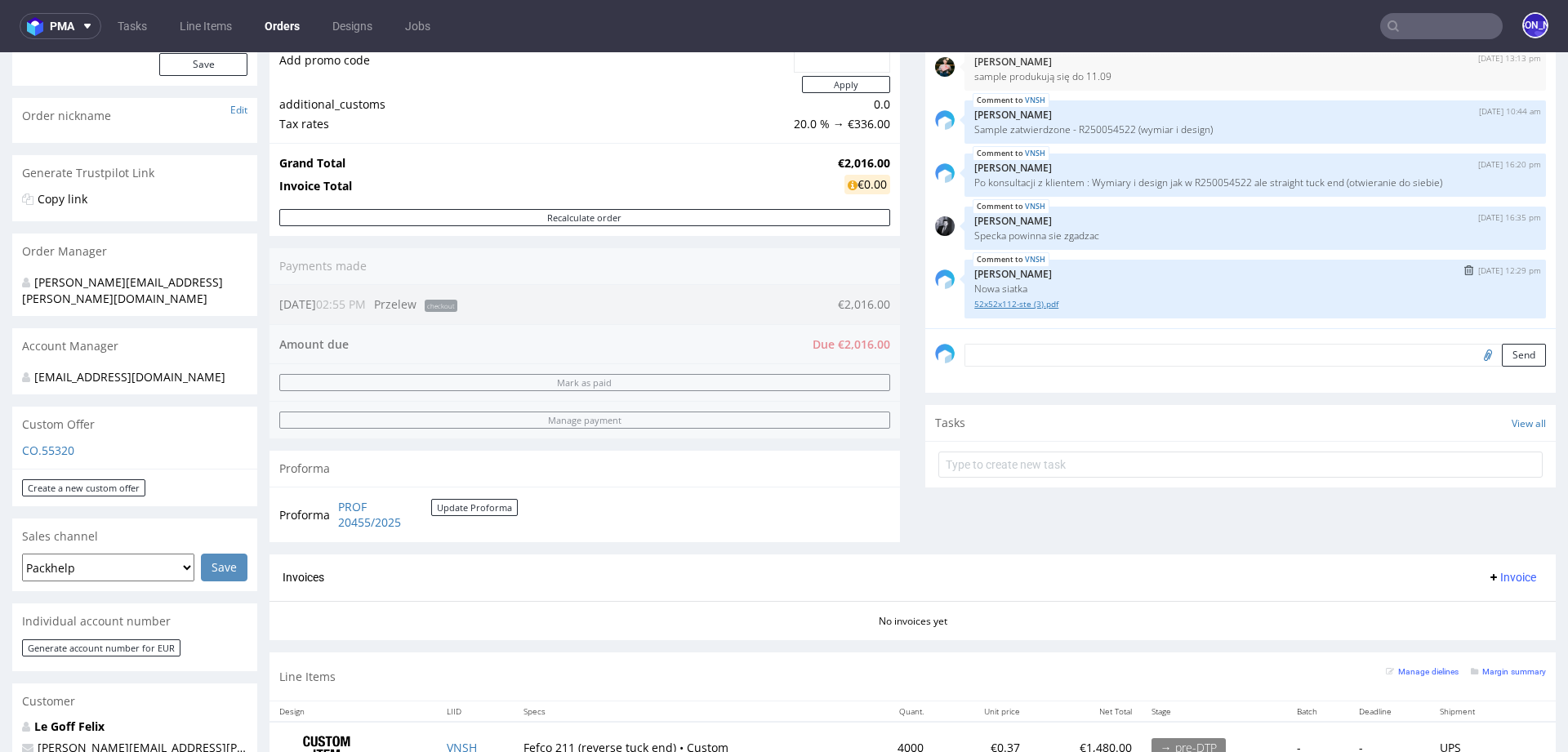
click at [1017, 303] on link "52x52x112-ste (3).pdf" at bounding box center [1255, 303] width 562 height 12
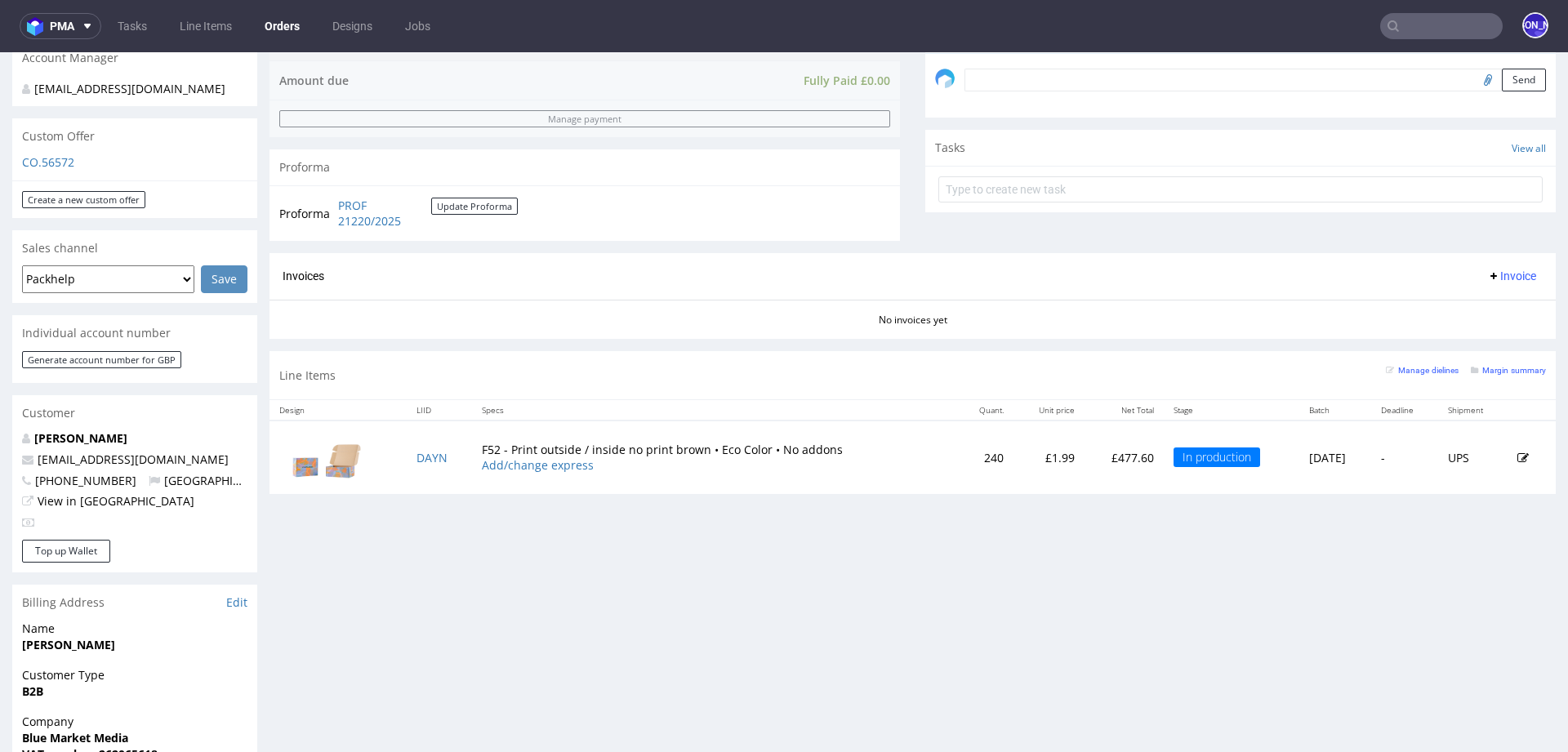
scroll to position [503, 0]
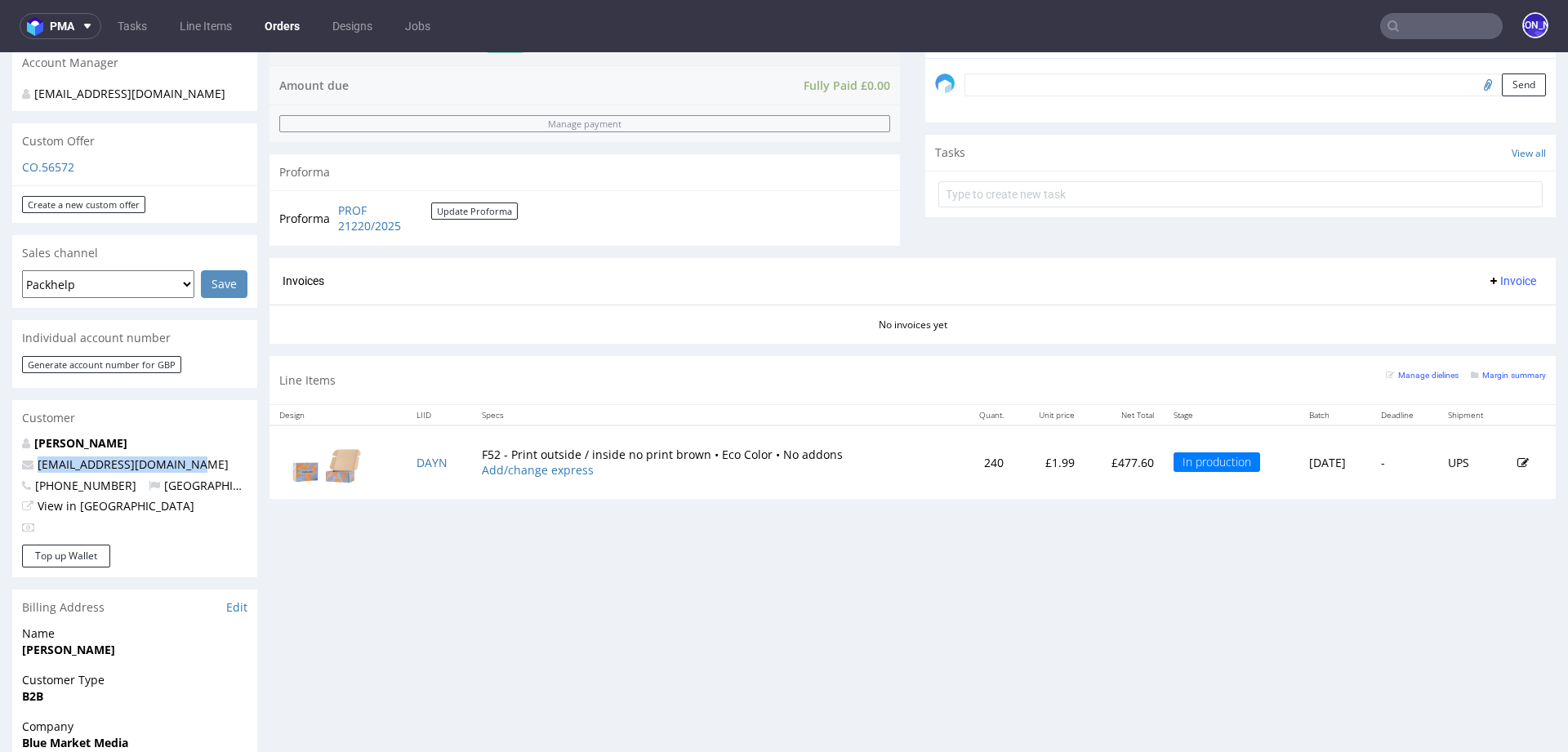
drag, startPoint x: 208, startPoint y: 445, endPoint x: 12, endPoint y: 446, distance: 196.0
click at [12, 446] on div "[PERSON_NAME] [PERSON_NAME][EMAIL_ADDRESS][DOMAIN_NAME] [PHONE_NUMBER] [GEOGRAP…" at bounding box center [135, 490] width 245 height 110
copy span "[EMAIL_ADDRESS][DOMAIN_NAME]"
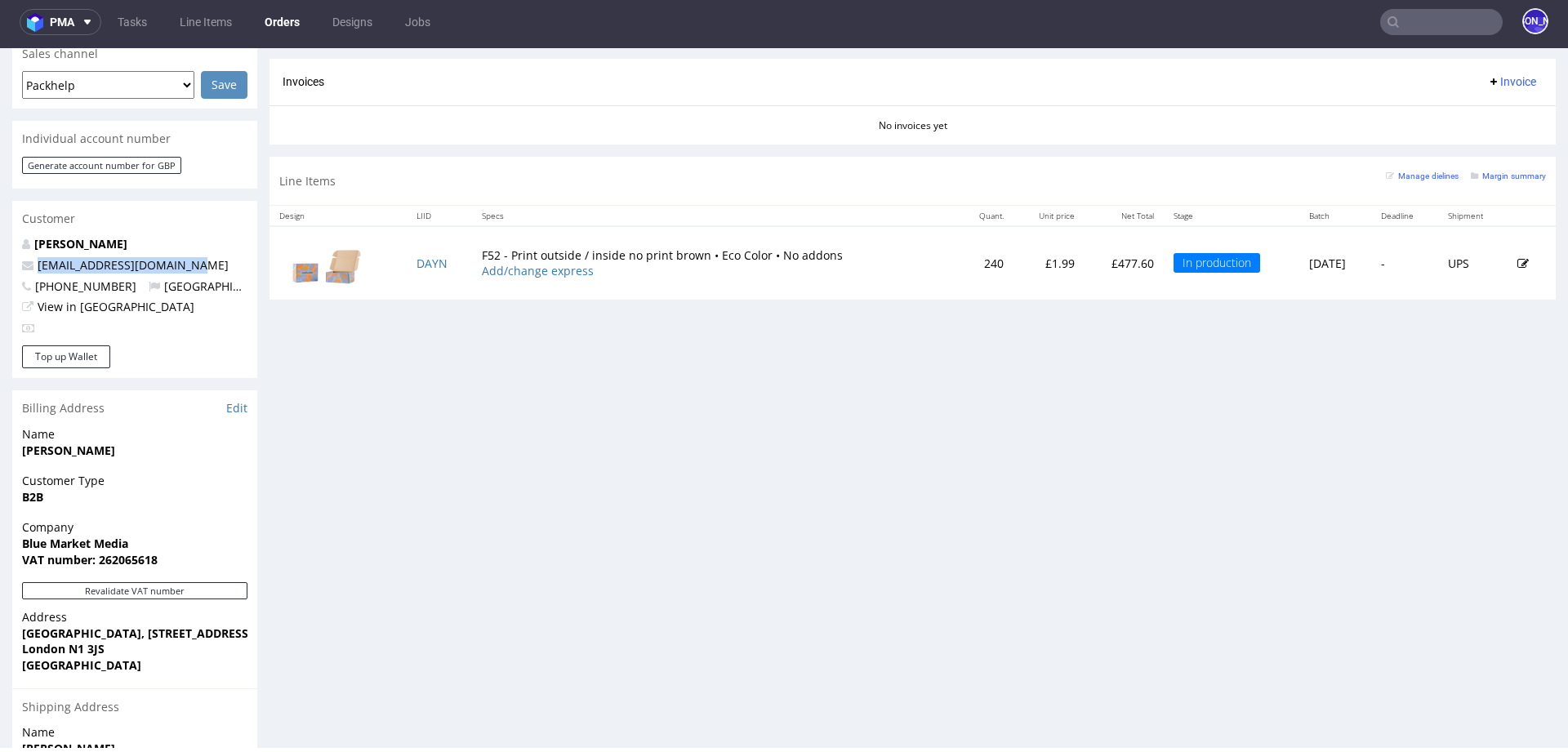
scroll to position [634, 0]
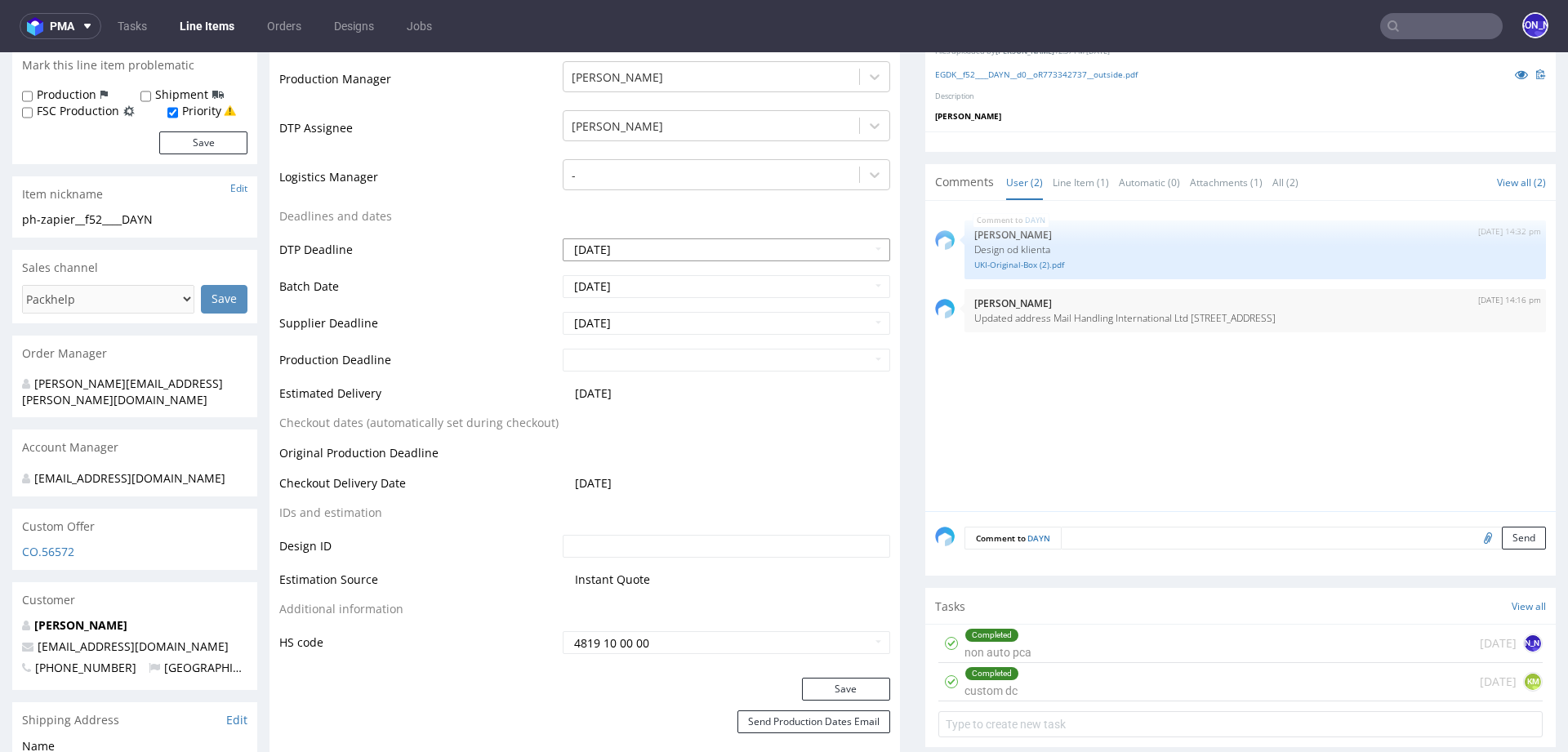
scroll to position [510, 0]
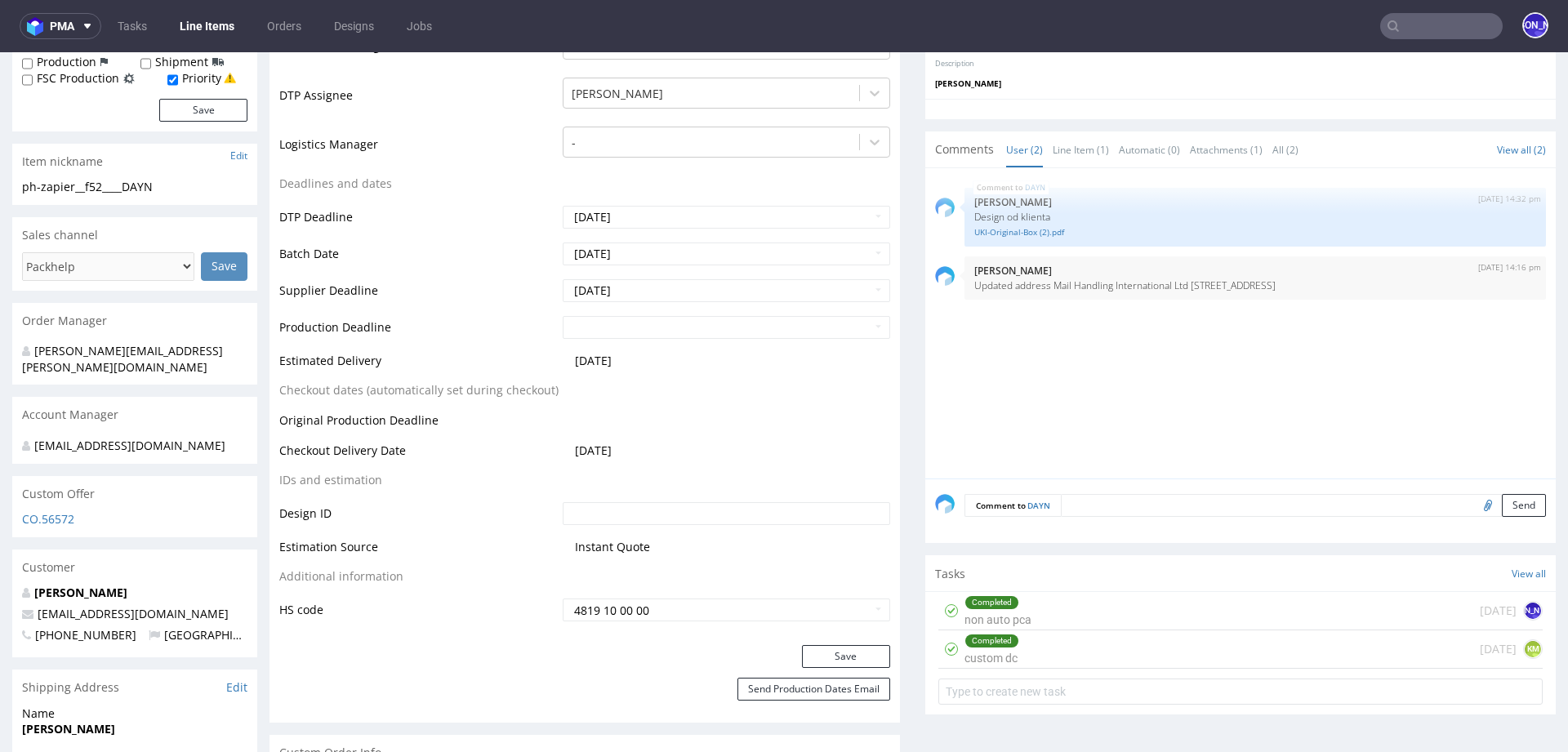
click at [657, 358] on td "2025-10-10" at bounding box center [725, 366] width 332 height 30
click at [680, 361] on td "2025-10-10" at bounding box center [725, 366] width 332 height 30
click at [644, 355] on td "2025-10-10" at bounding box center [725, 366] width 332 height 30
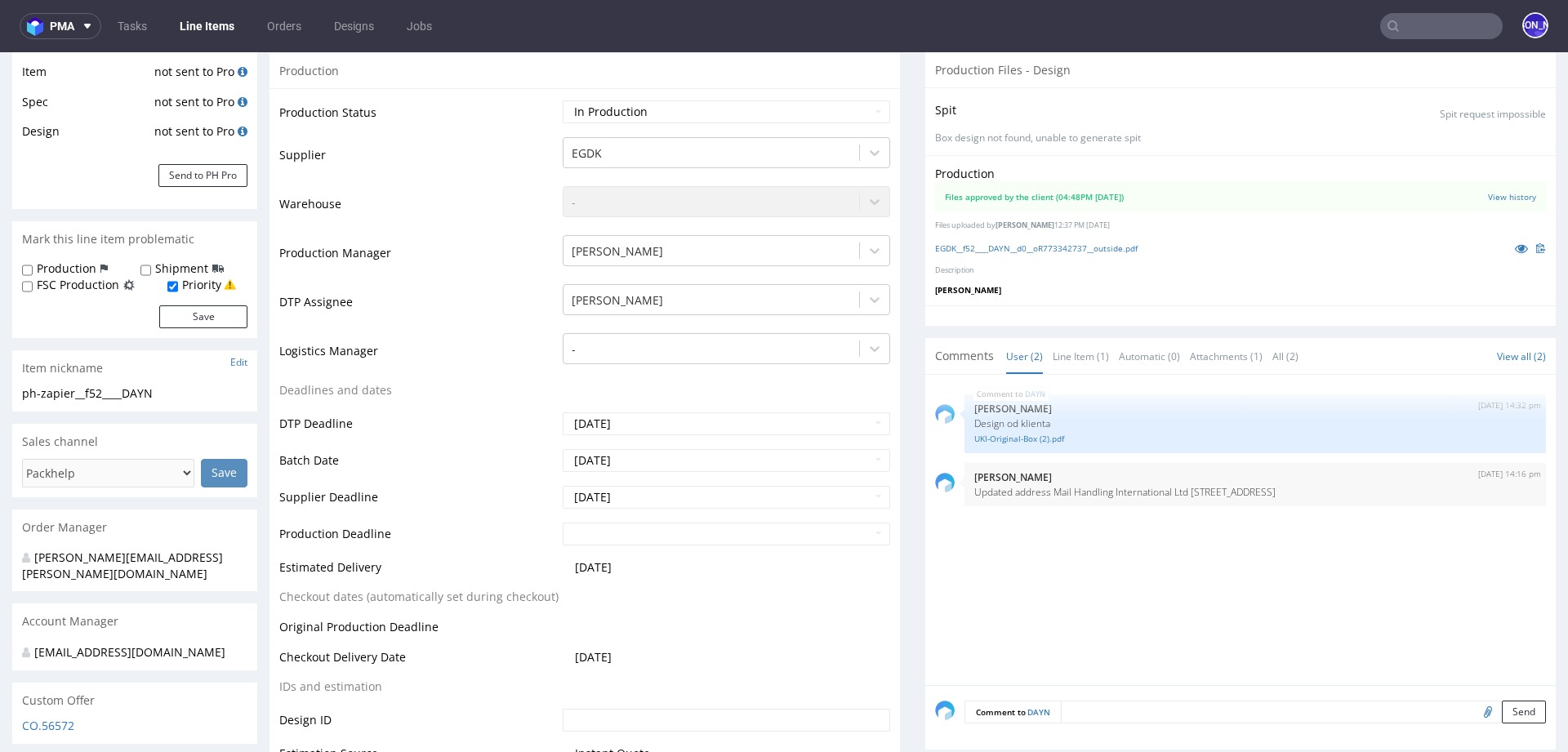
scroll to position [0, 0]
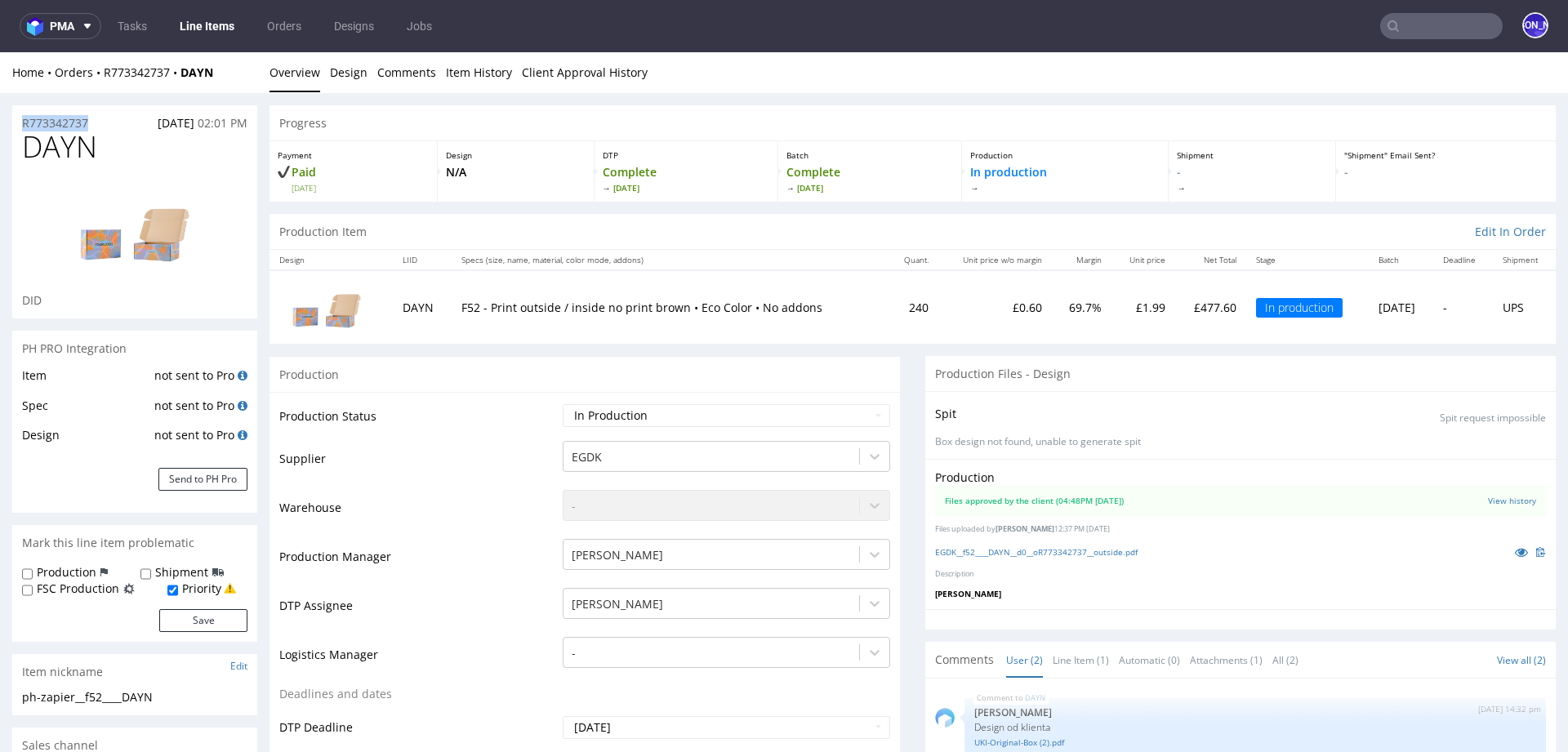
drag, startPoint x: 106, startPoint y: 125, endPoint x: 0, endPoint y: 125, distance: 106.0
copy p "R773342737"
drag, startPoint x: 246, startPoint y: 70, endPoint x: 104, endPoint y: 70, distance: 142.0
click at [104, 70] on div "Home Orders R773342737 DAYN" at bounding box center [135, 72] width 245 height 16
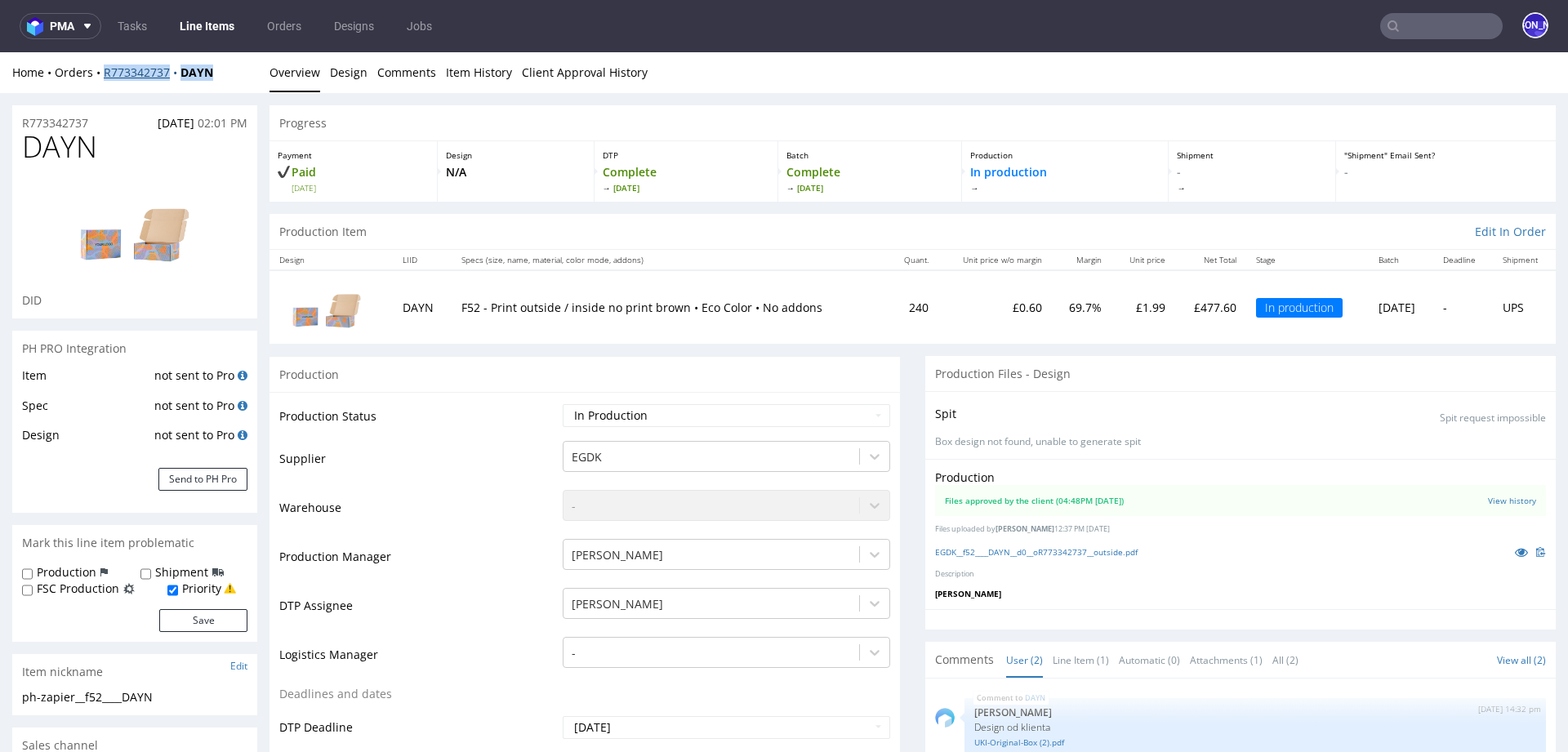
copy div "R773342737 DAYN"
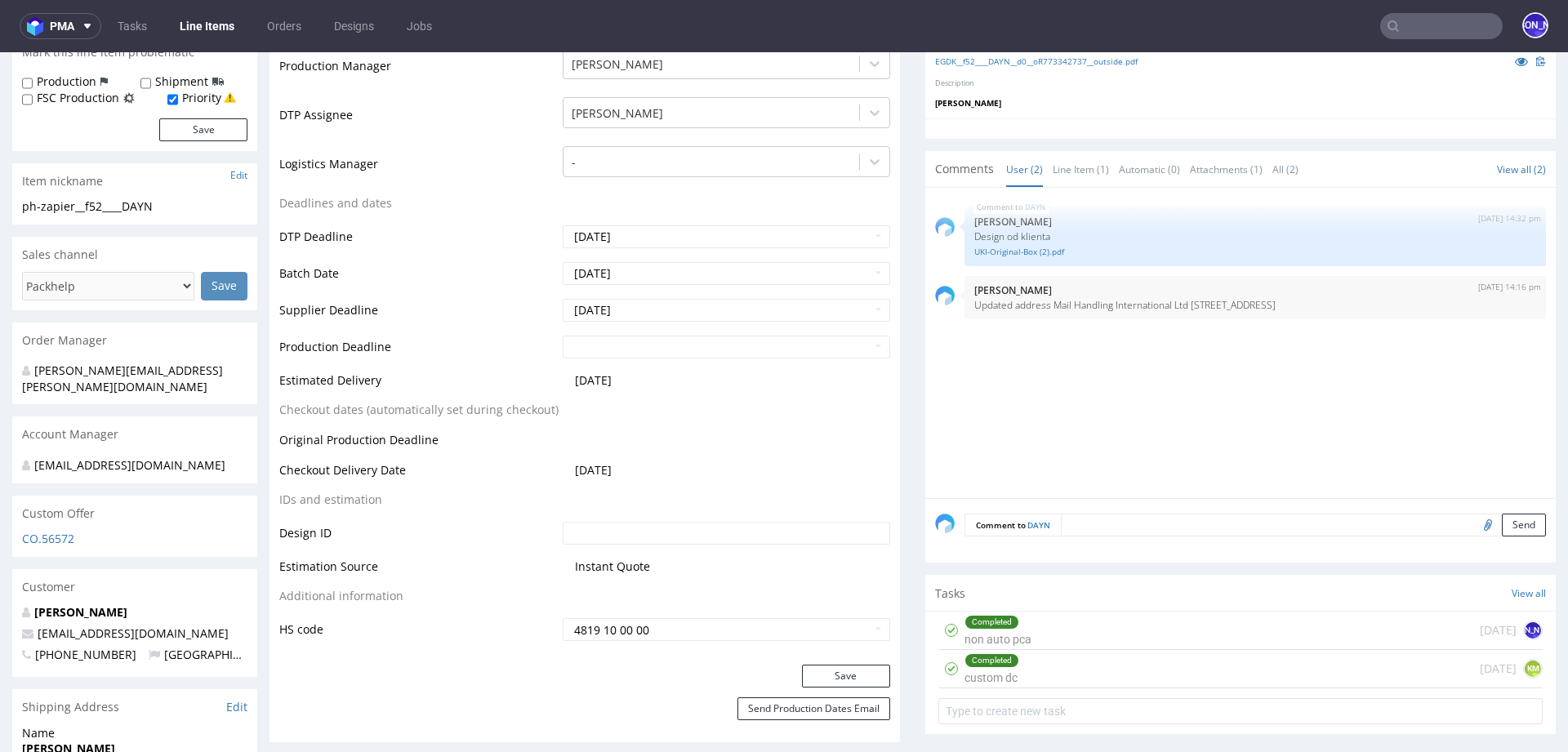
scroll to position [494, 0]
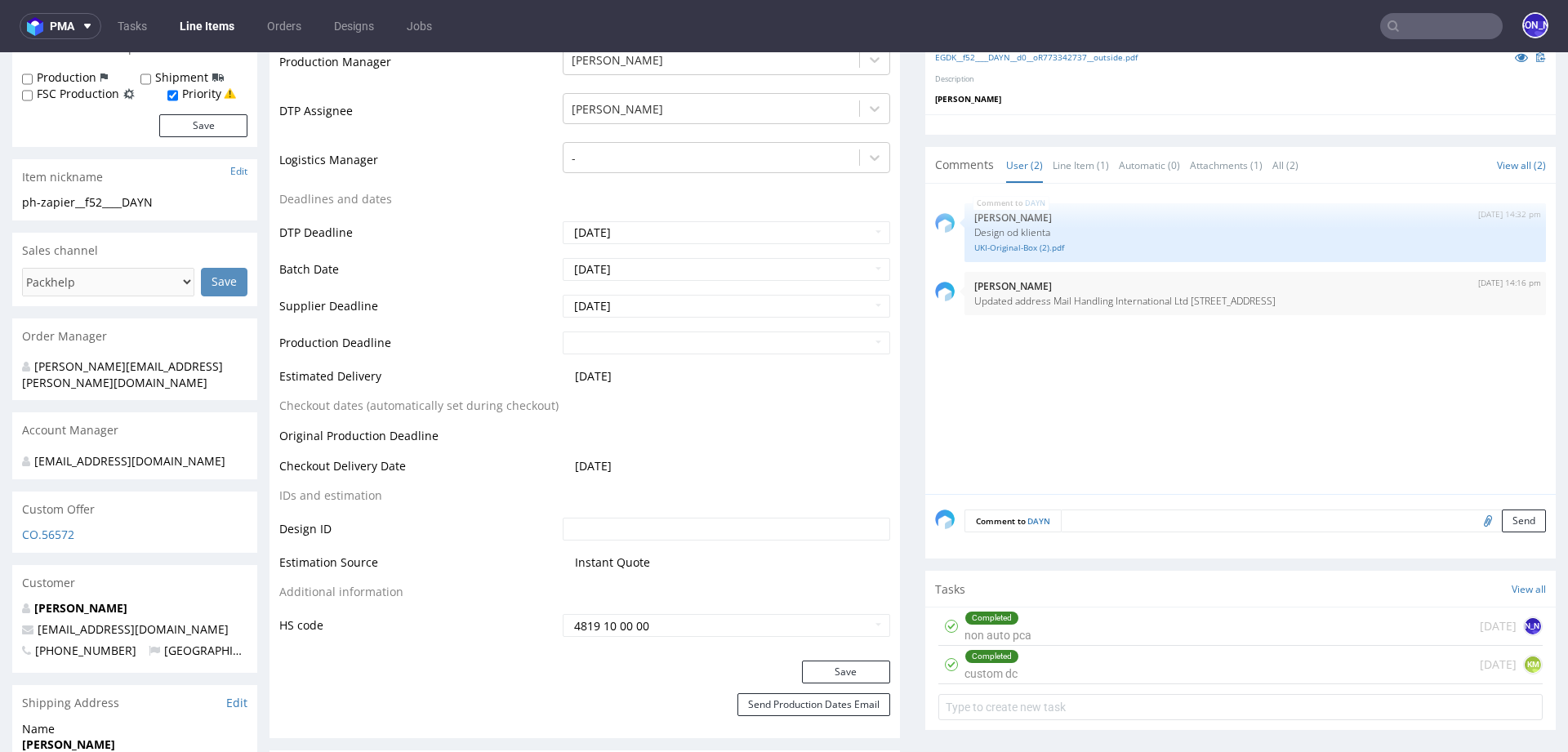
click at [1420, 11] on nav "pma Tasks Line Items Orders Designs Jobs JO" at bounding box center [784, 26] width 1568 height 52
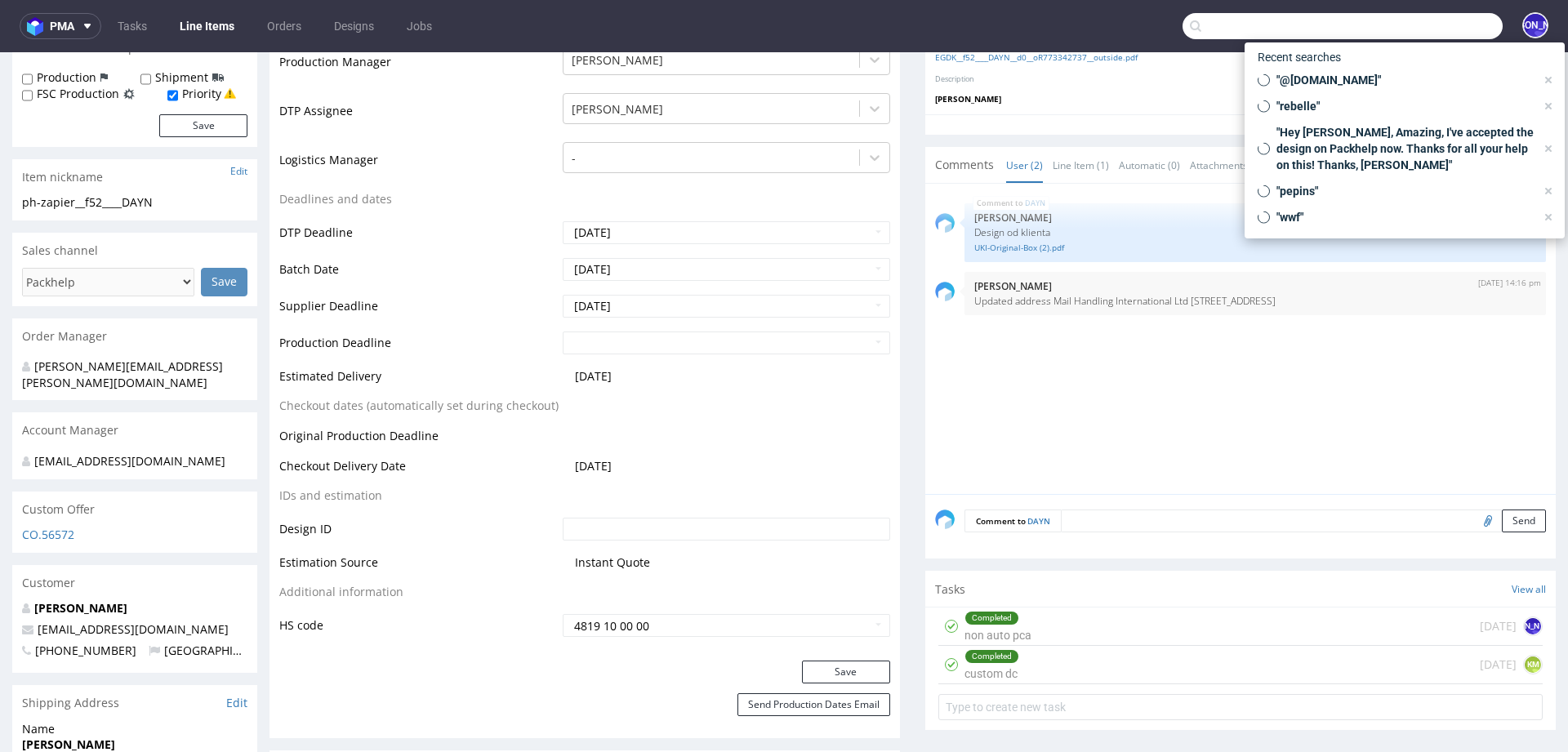
click at [1414, 28] on input "text" at bounding box center [1343, 26] width 320 height 26
paste input "R114588588"
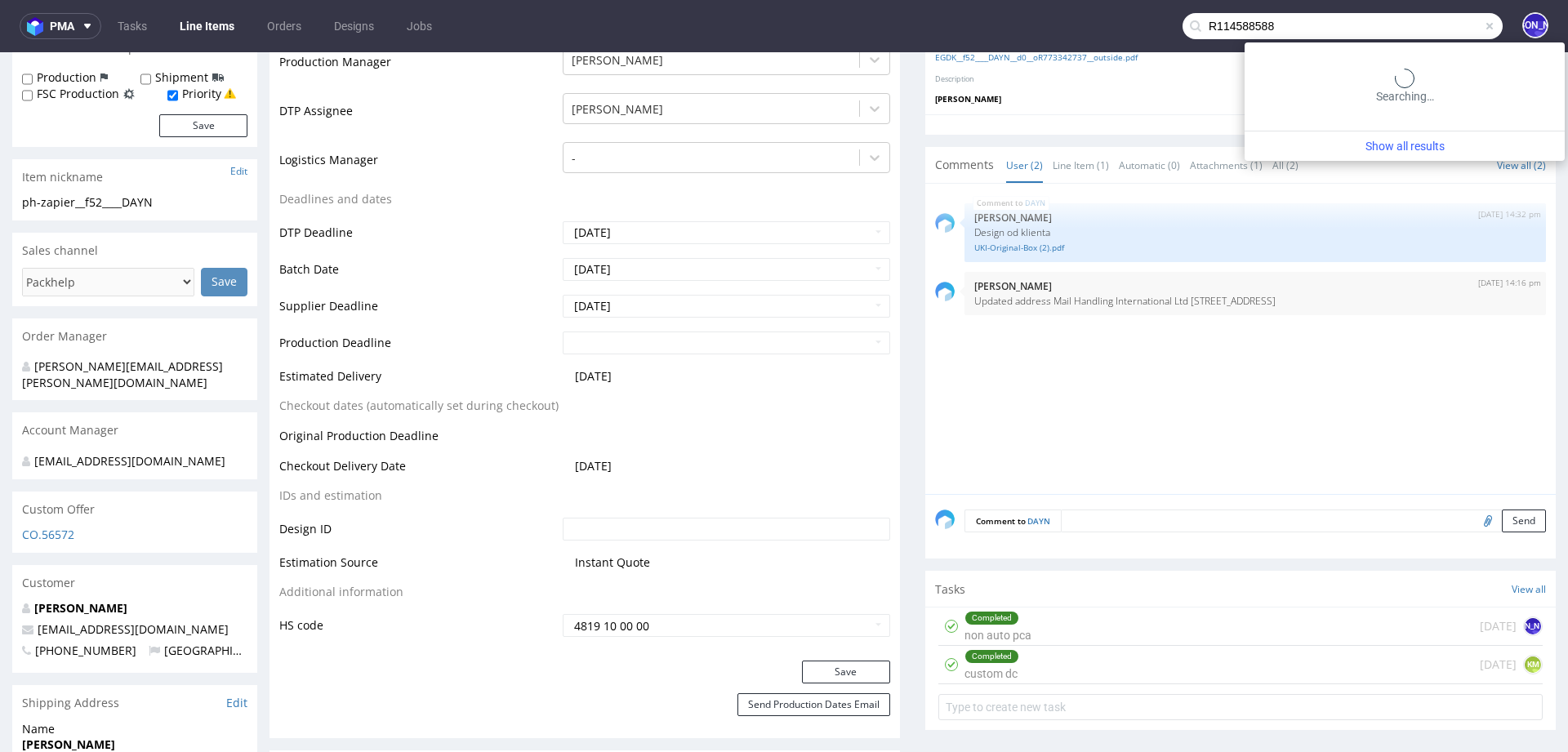
type input "R114588588"
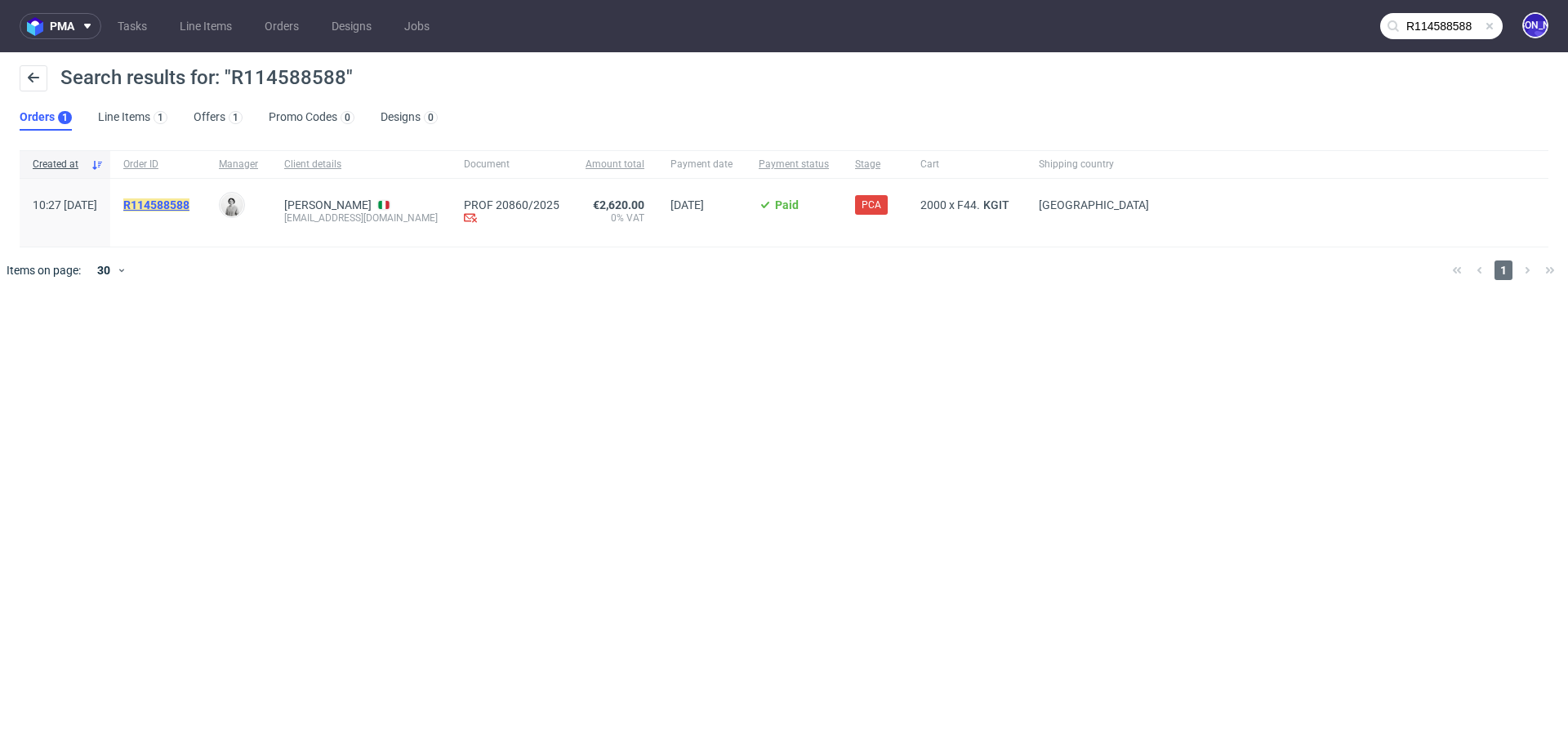
click at [189, 207] on mark "R114588588" at bounding box center [156, 205] width 67 height 13
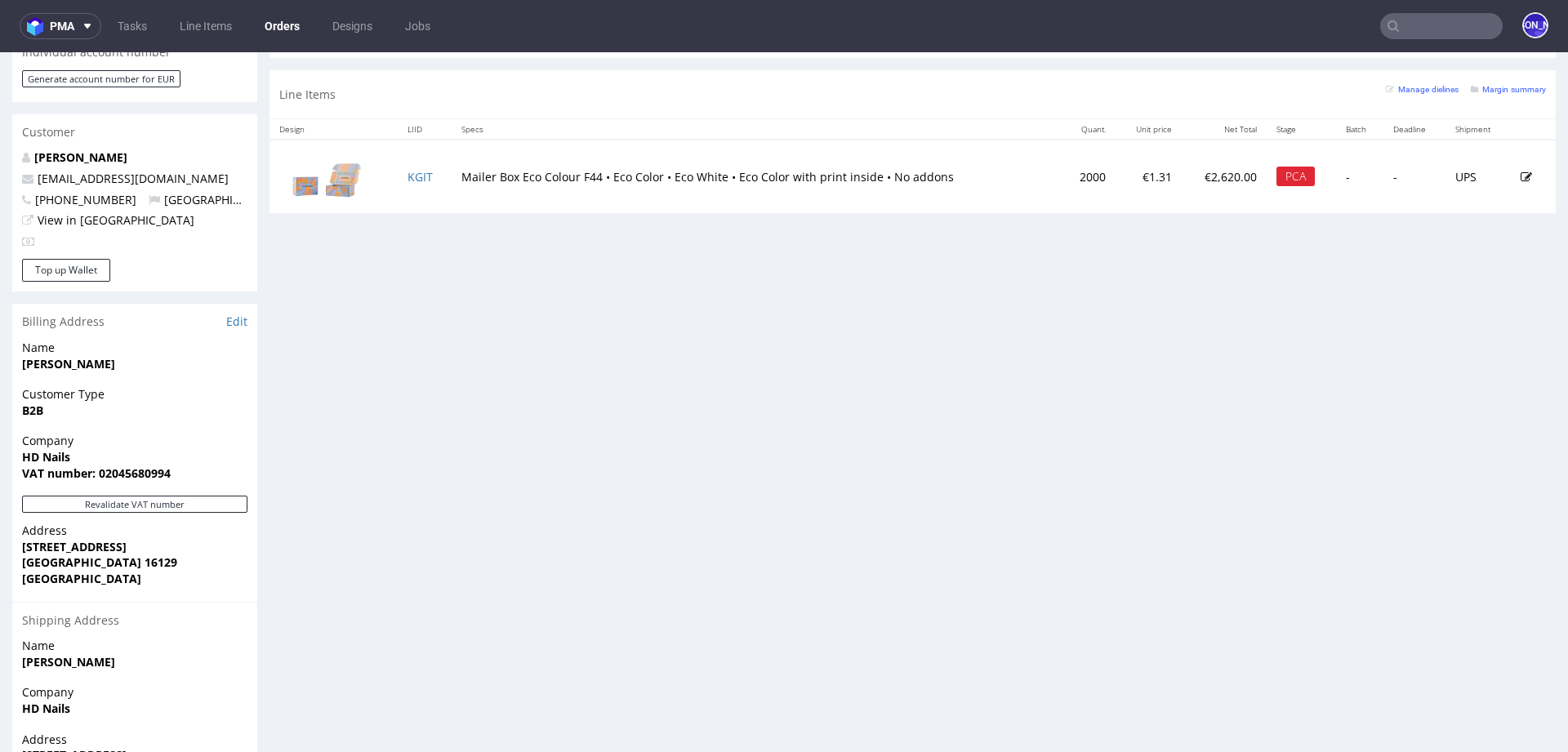
scroll to position [786, 0]
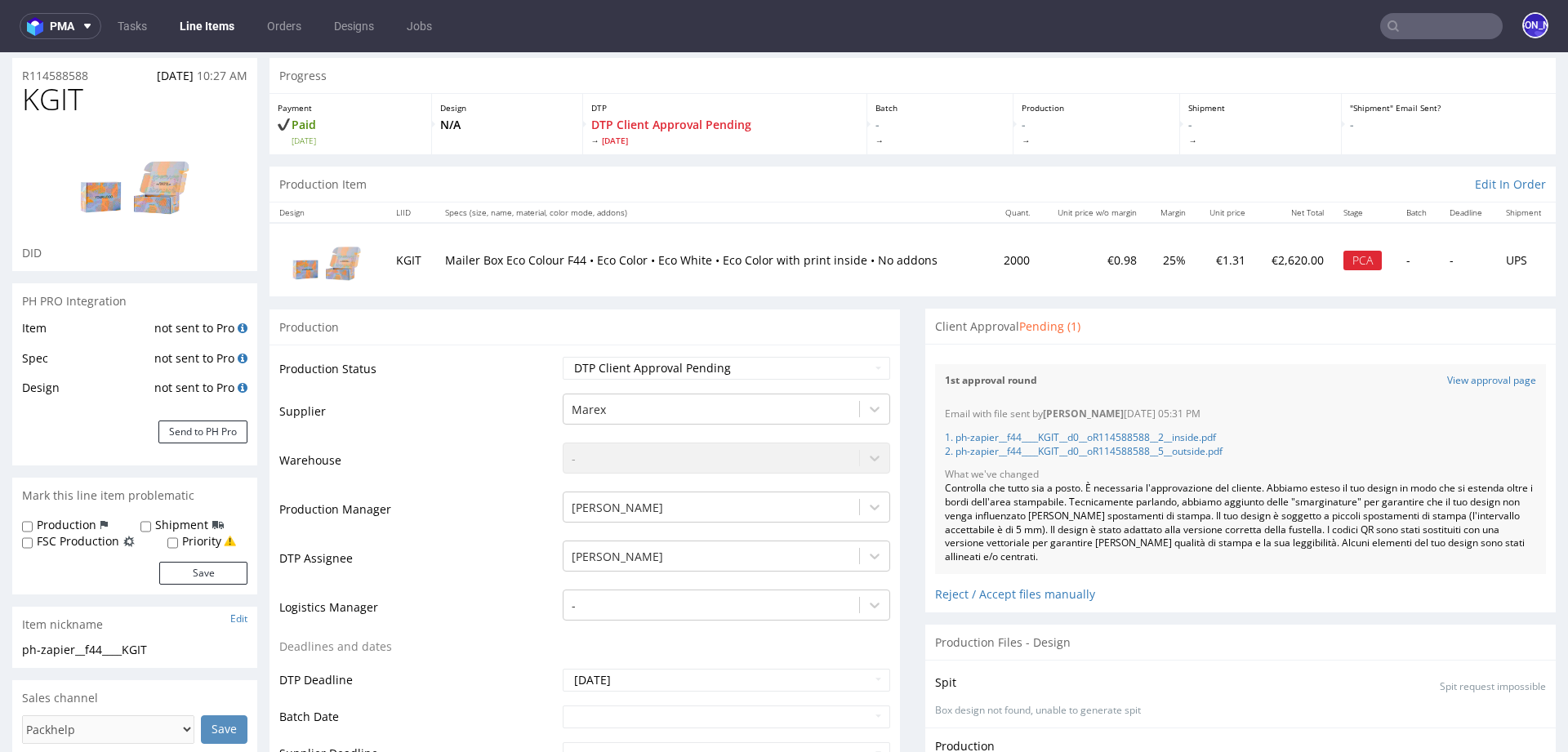
scroll to position [53, 0]
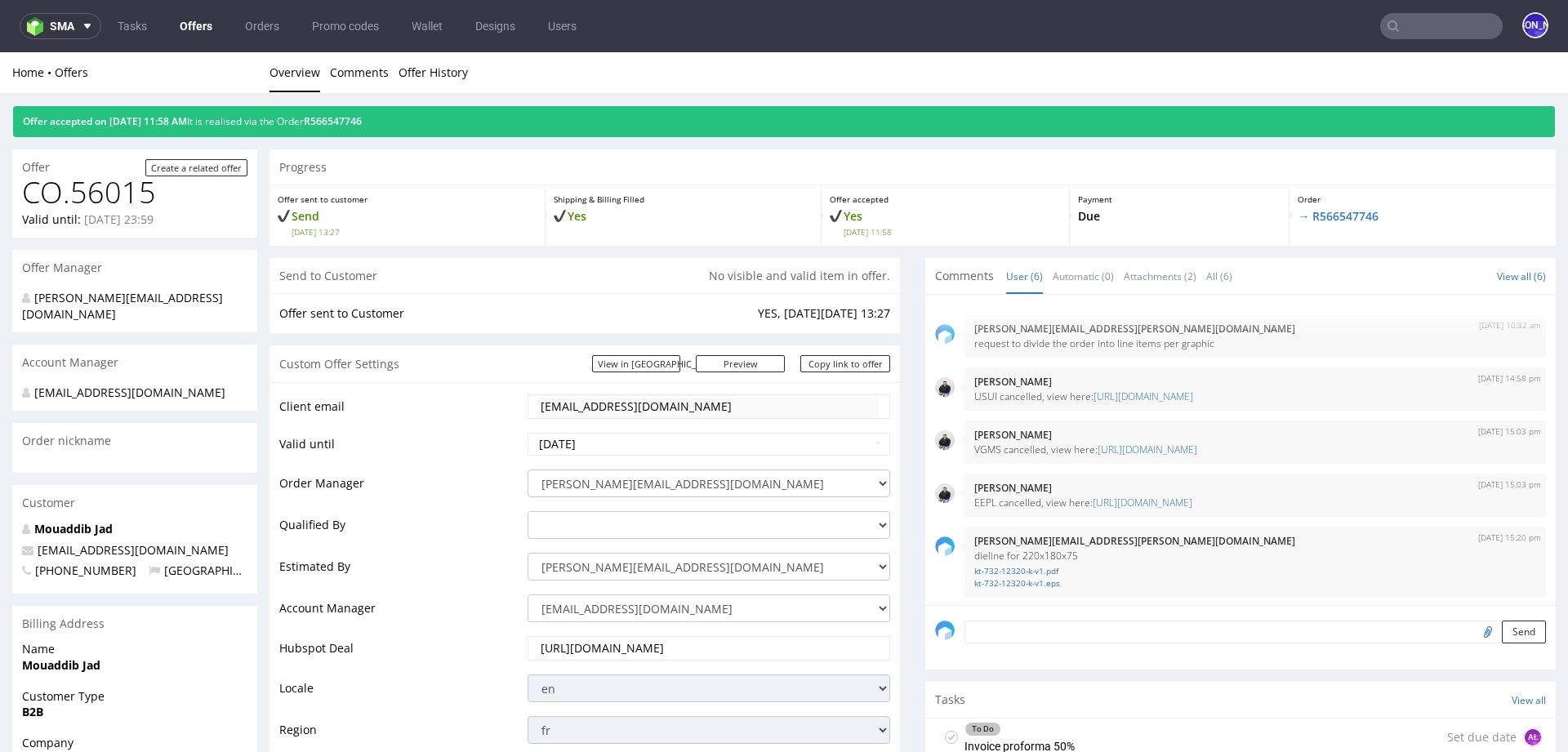
scroll to position [709, 0]
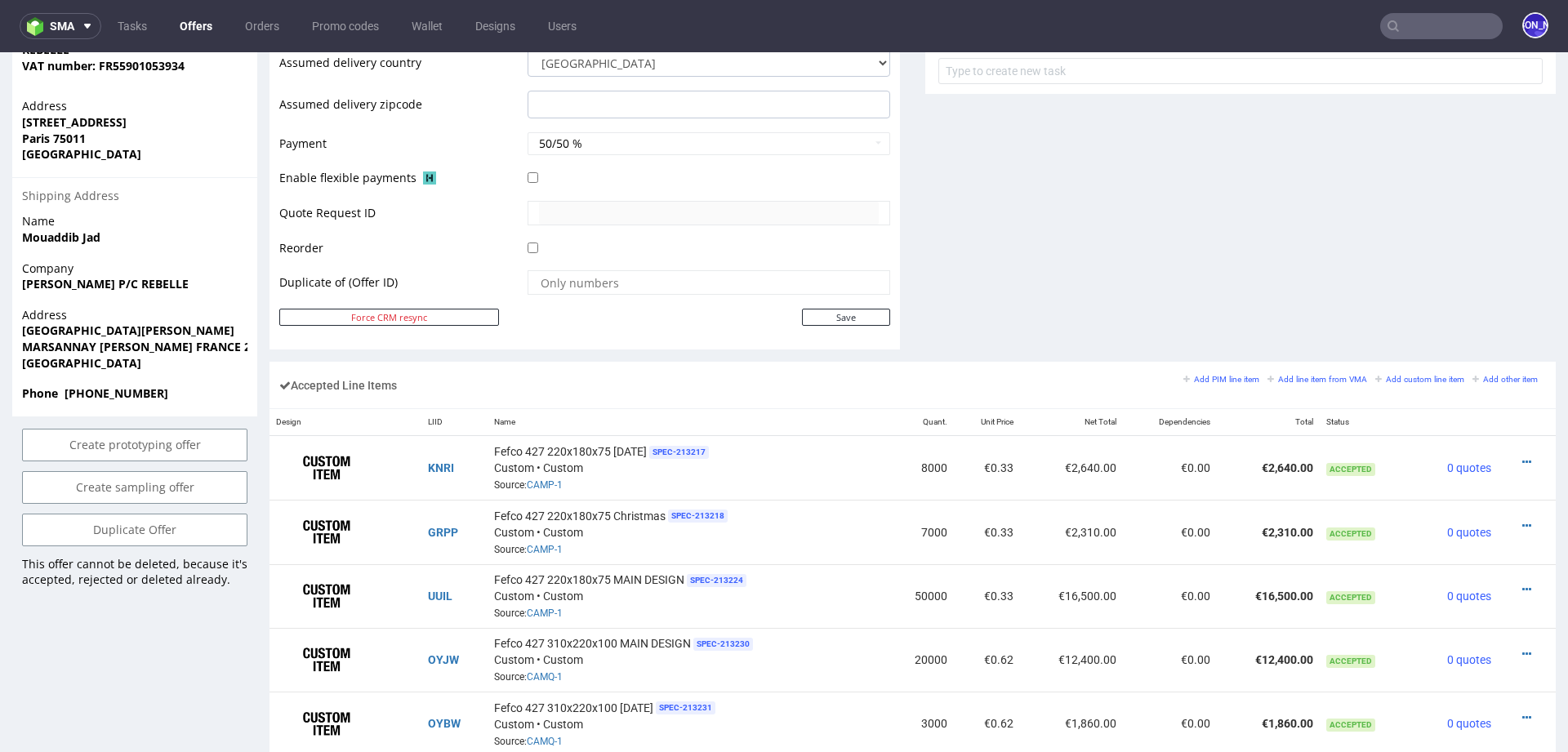
click at [1446, 26] on input "text" at bounding box center [1442, 26] width 123 height 26
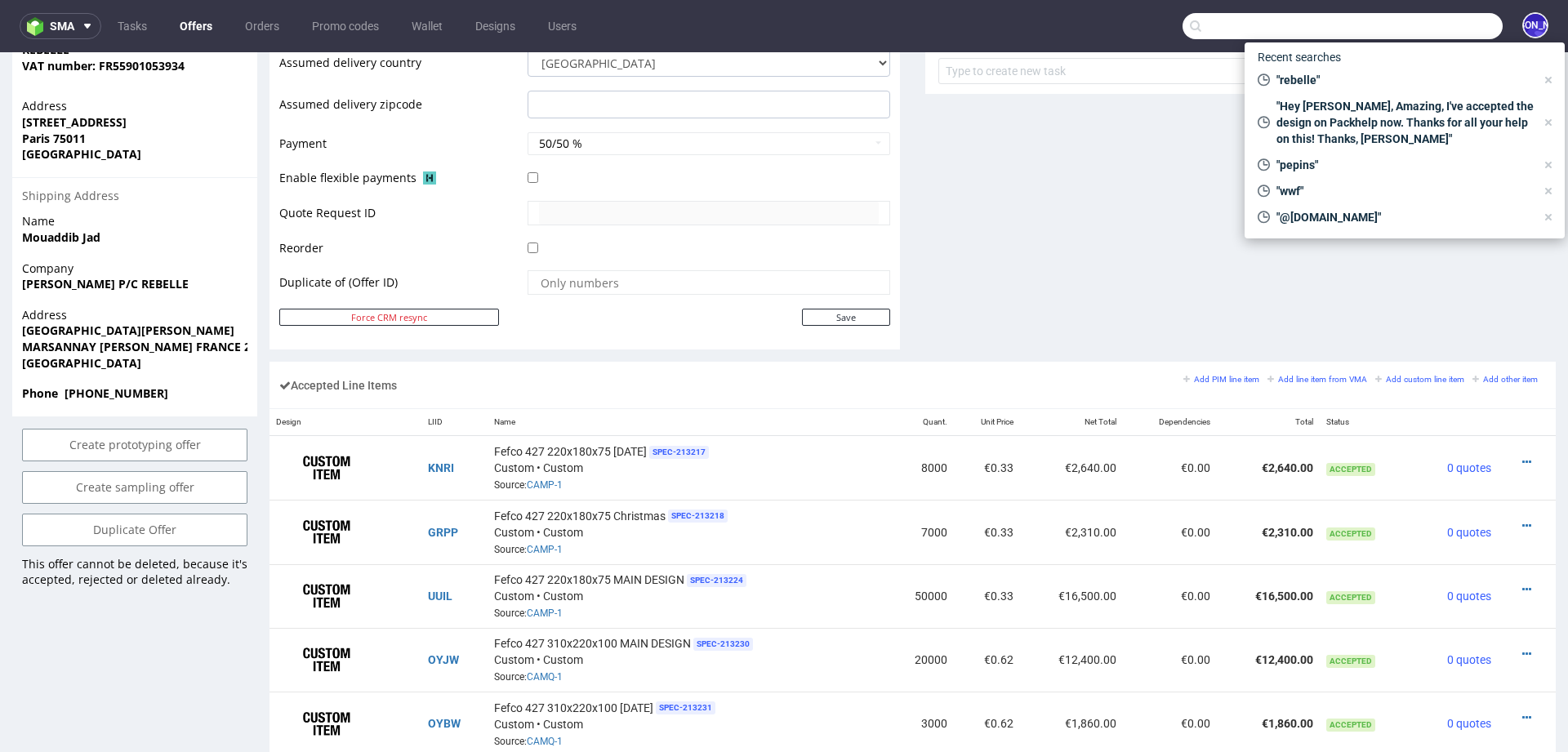
scroll to position [260, 0]
paste input "[PERSON_NAME][EMAIL_ADDRESS][DOMAIN_NAME]"
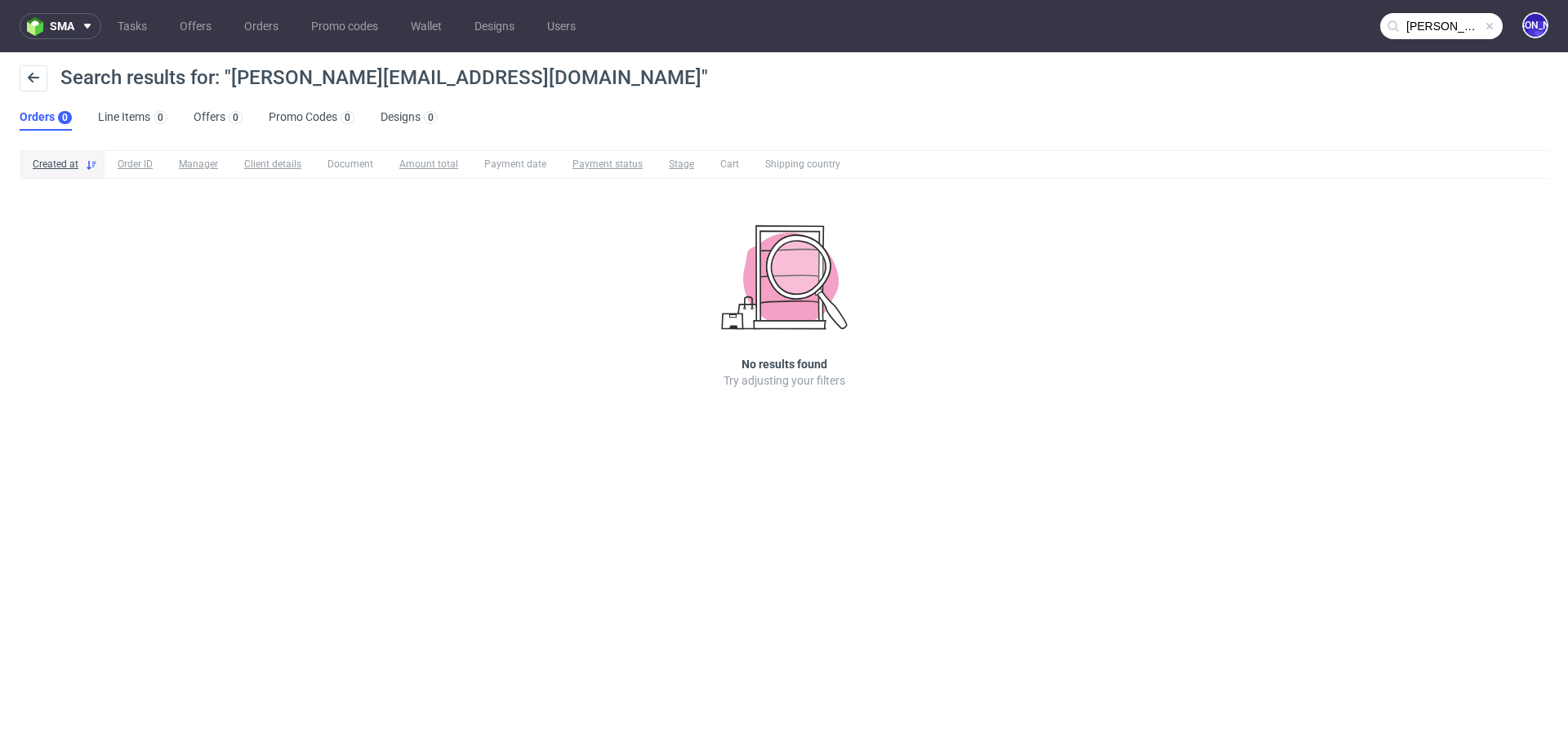
click at [1415, 35] on input "[PERSON_NAME][EMAIL_ADDRESS][DOMAIN_NAME]" at bounding box center [1442, 26] width 123 height 26
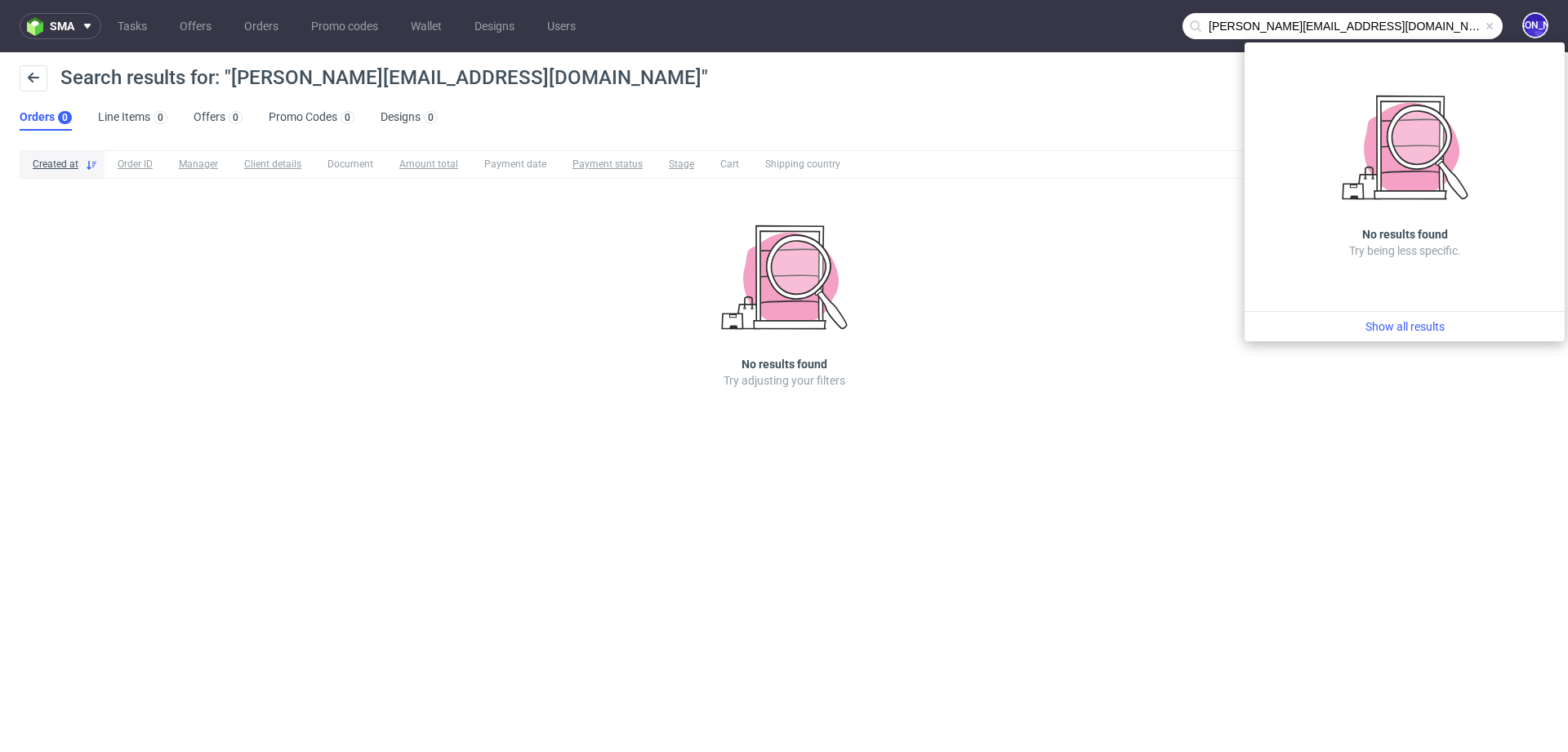
click at [1221, 23] on input "[PERSON_NAME][EMAIL_ADDRESS][DOMAIN_NAME]" at bounding box center [1343, 26] width 320 height 26
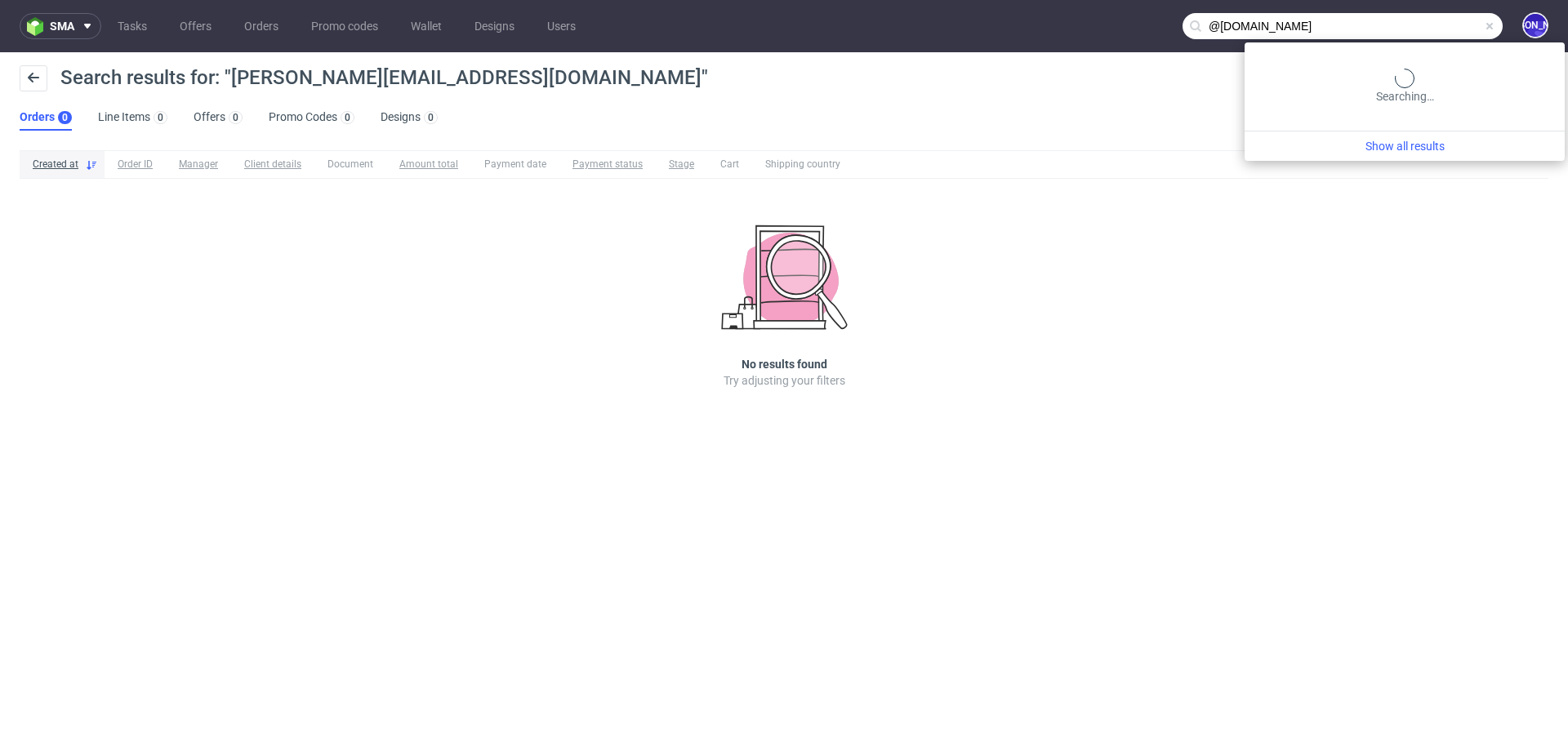
type input "@[DOMAIN_NAME]"
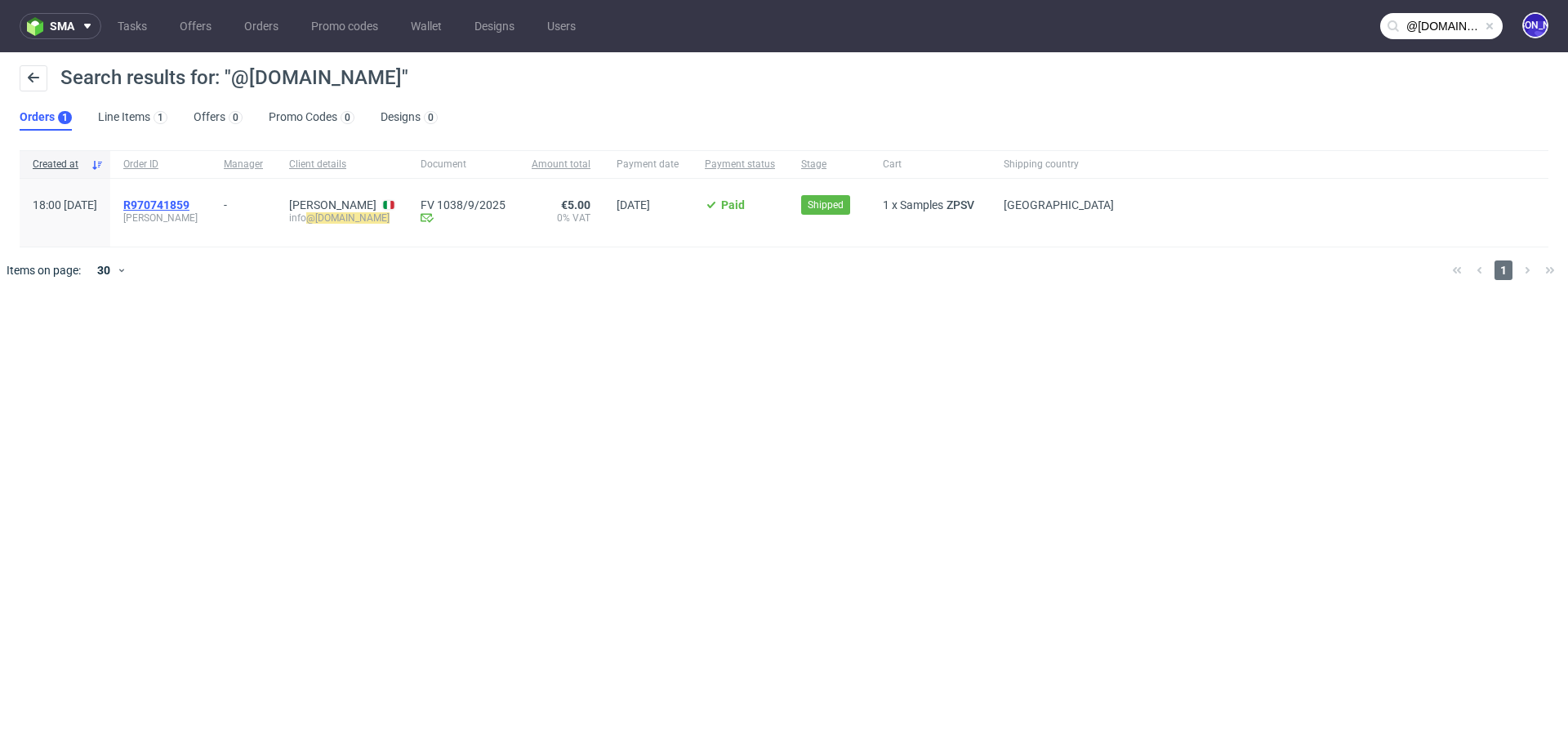
click at [189, 201] on span "R970741859" at bounding box center [156, 205] width 67 height 13
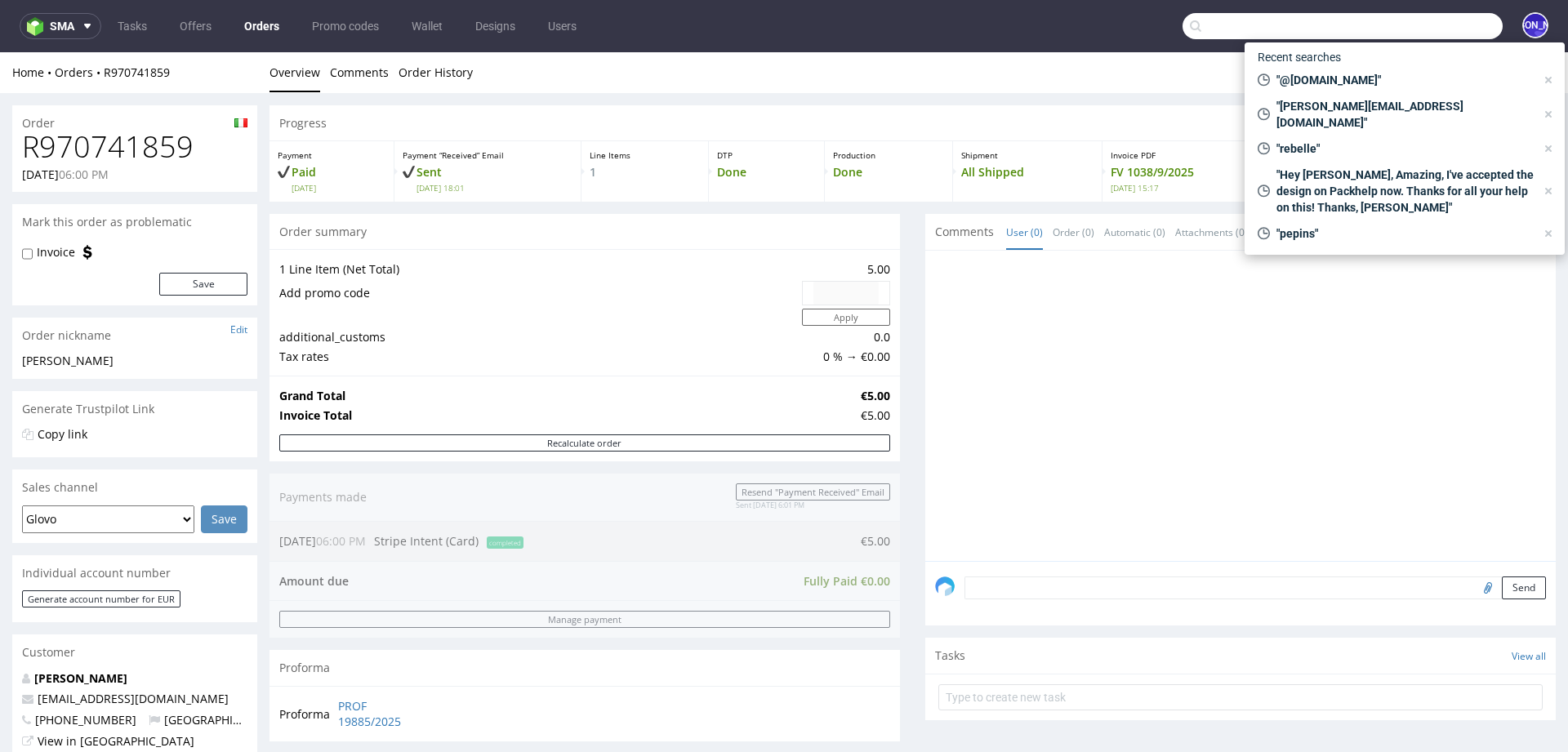
click at [1401, 21] on input "text" at bounding box center [1343, 26] width 320 height 26
paste input "R114588588"
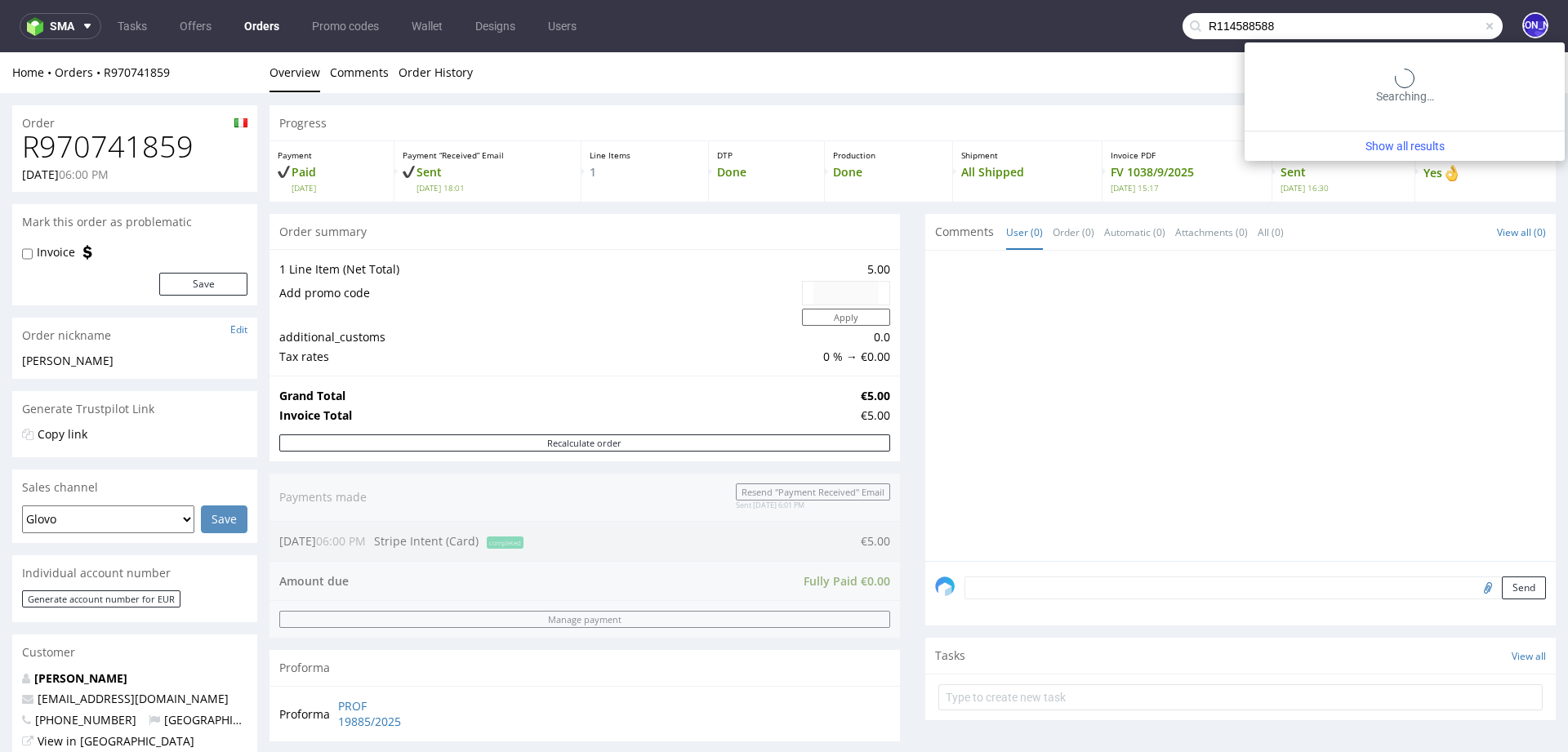
type input "R114588588"
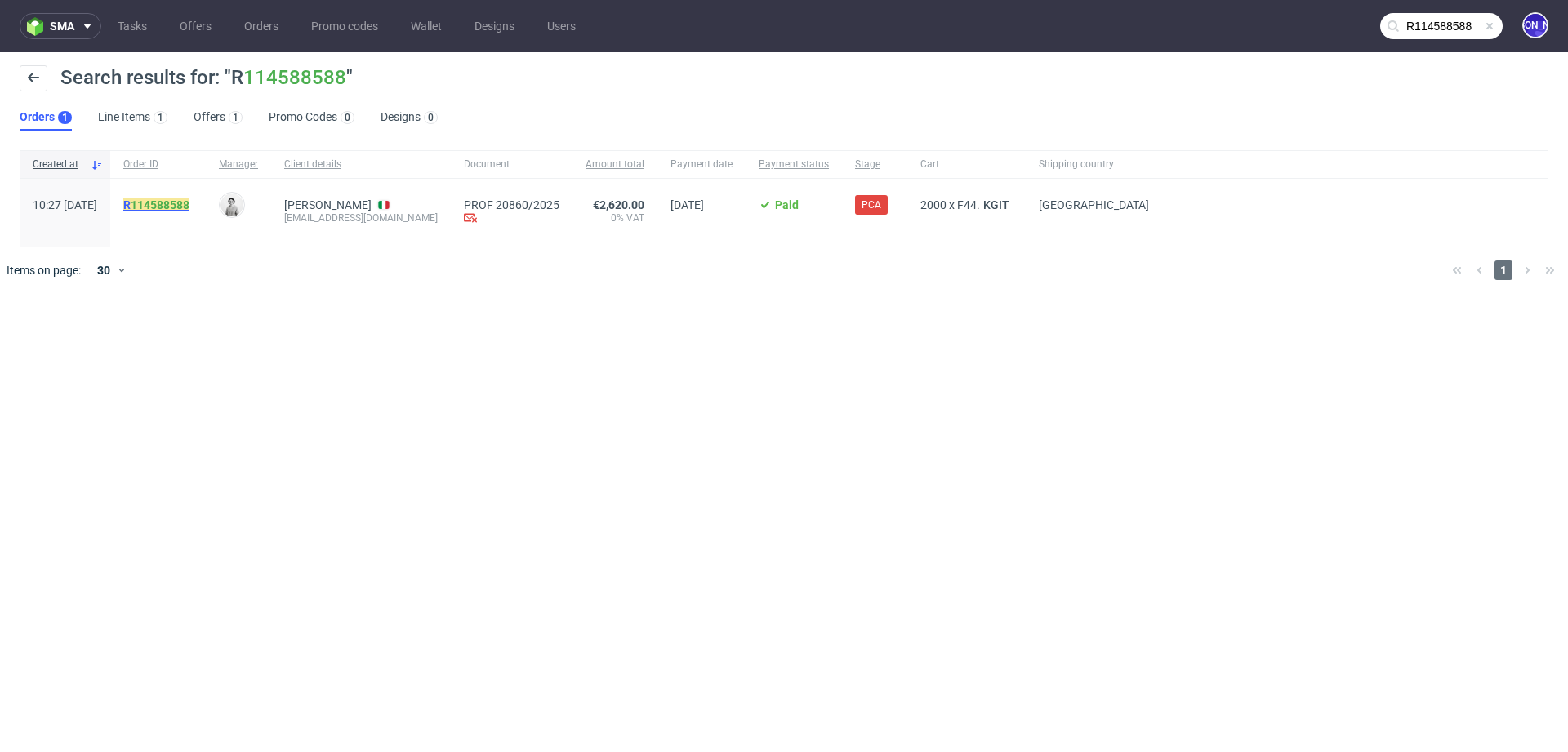
click at [178, 206] on mark "R 114588588" at bounding box center [156, 205] width 67 height 13
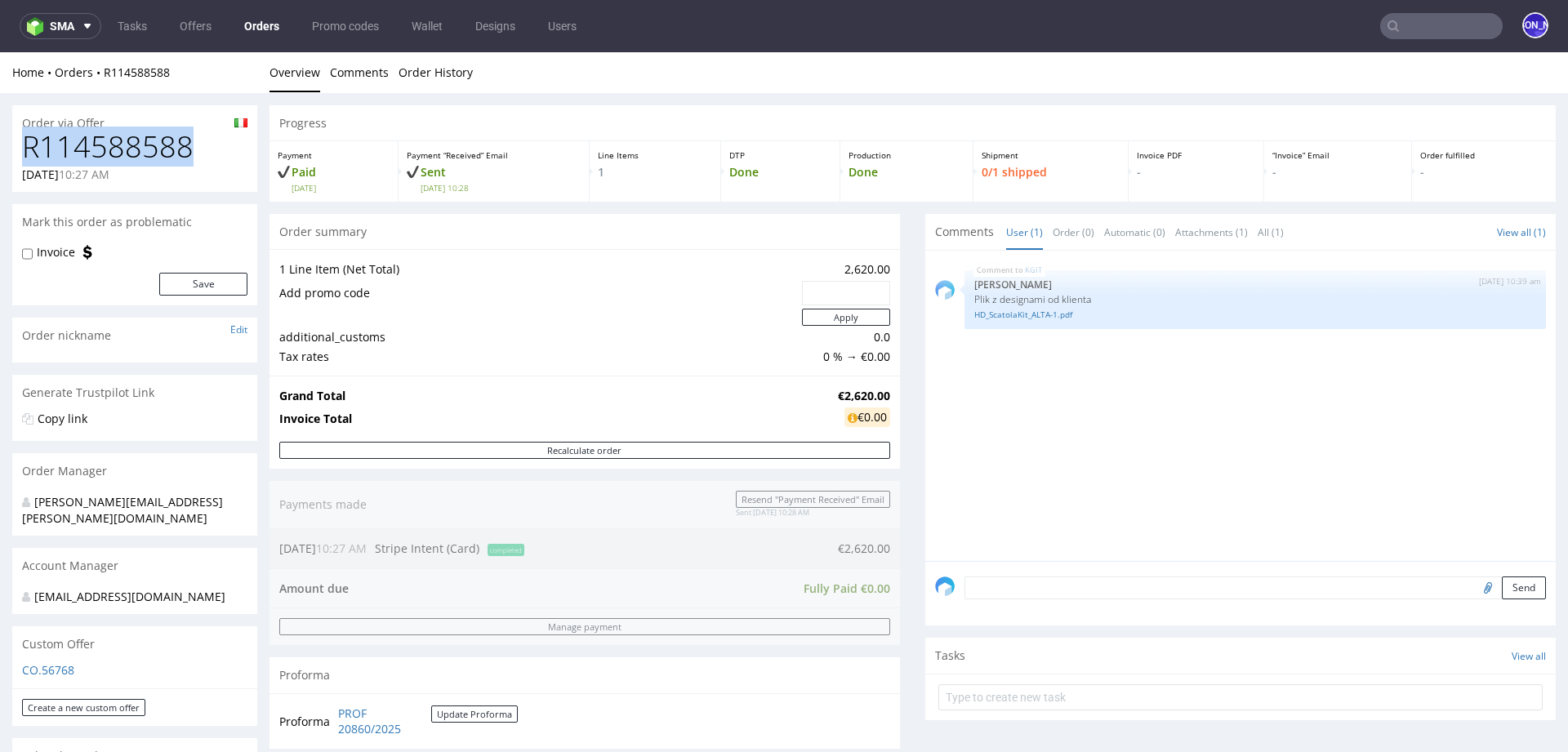
drag, startPoint x: 207, startPoint y: 143, endPoint x: 0, endPoint y: 142, distance: 207.0
copy h1 "R114588588"
